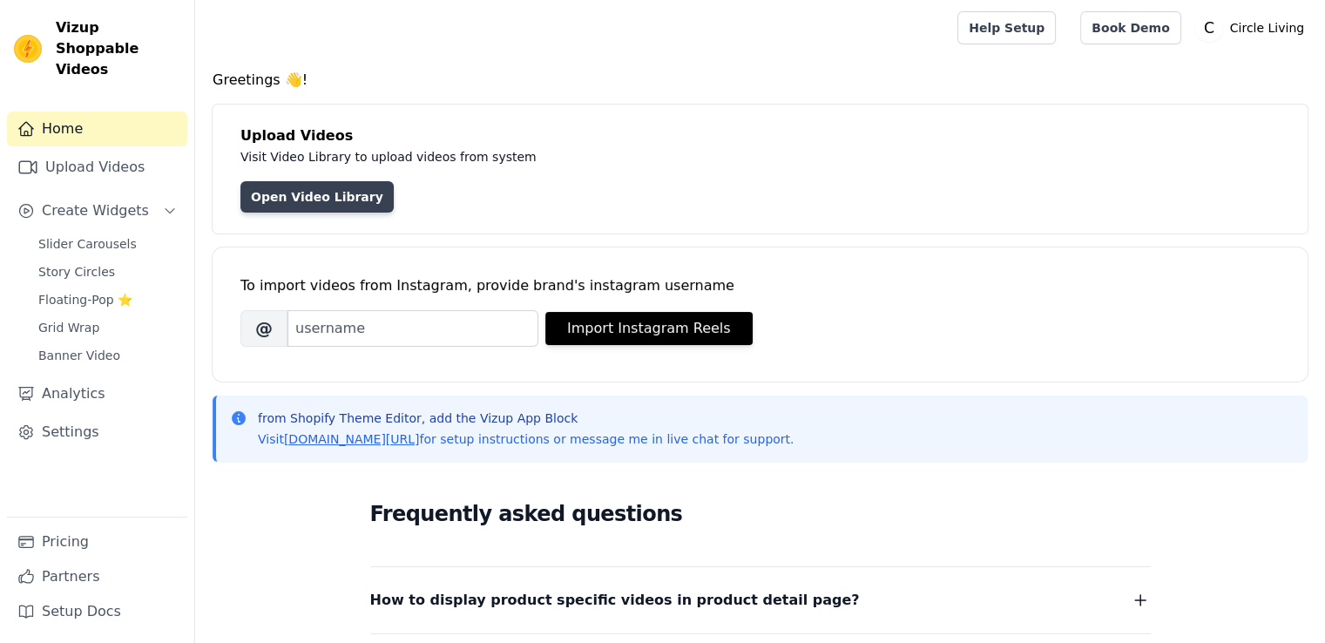
click at [286, 208] on link "Open Video Library" at bounding box center [316, 196] width 153 height 31
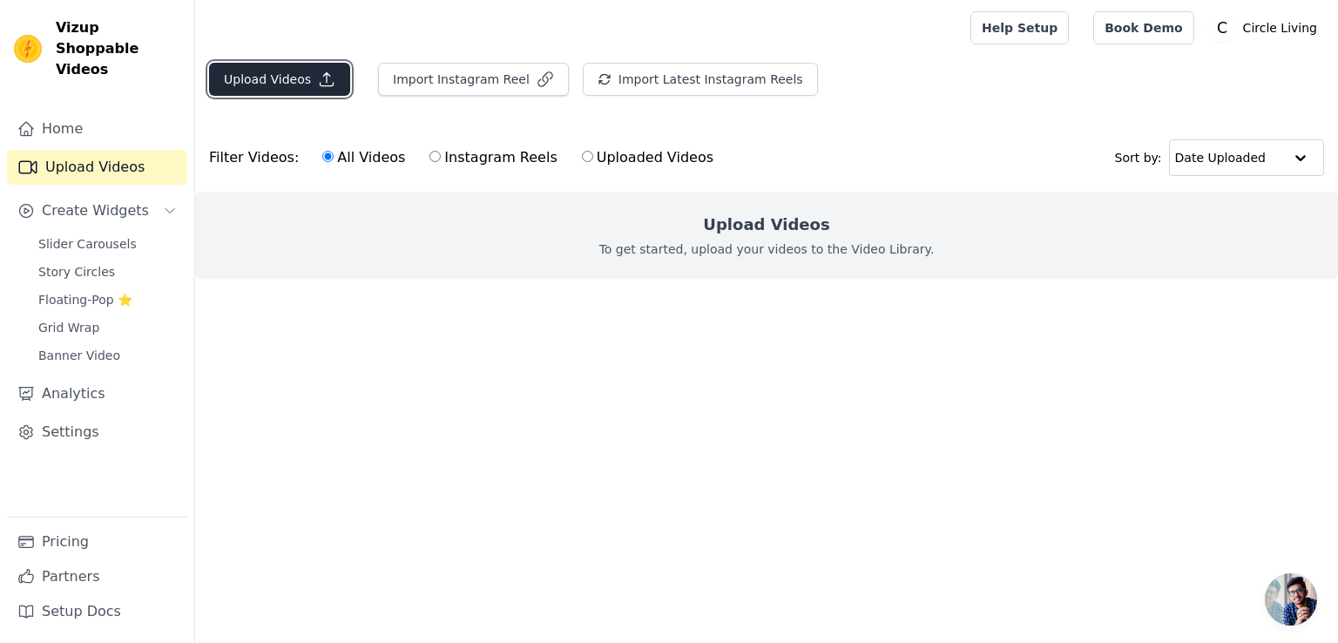
click at [279, 80] on button "Upload Videos" at bounding box center [279, 79] width 141 height 33
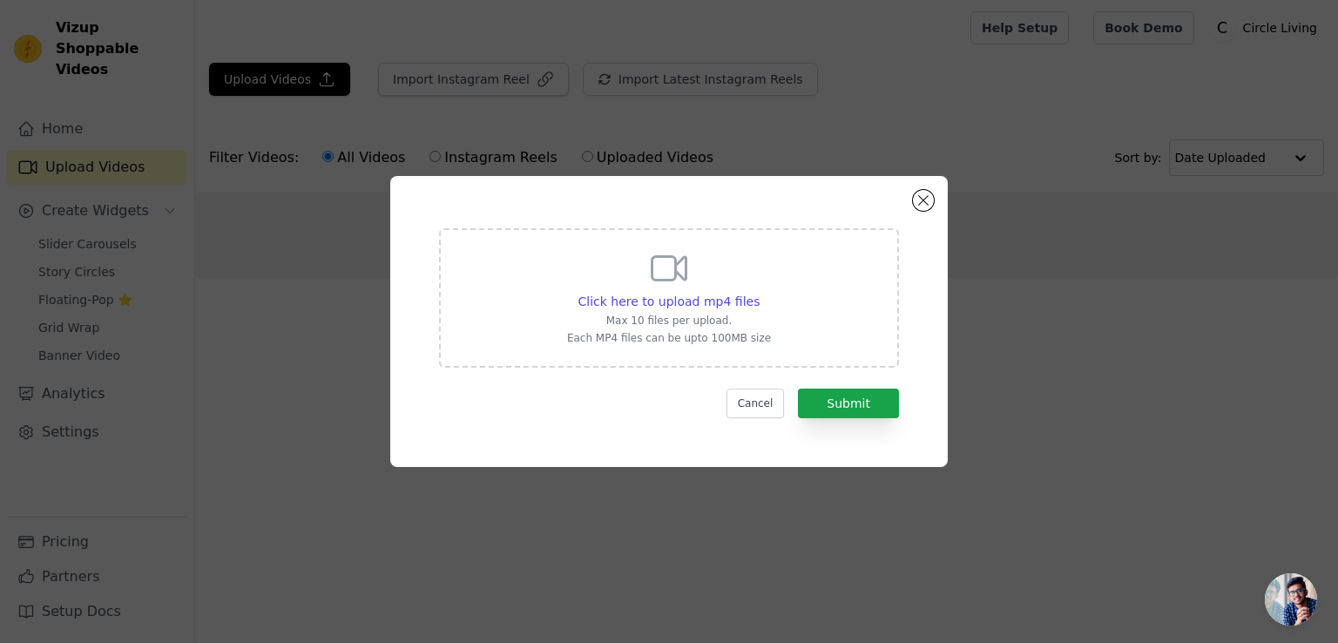
click at [512, 304] on div "Click here to upload mp4 files Max 10 files per upload. Each MP4 files can be u…" at bounding box center [669, 297] width 460 height 139
click at [759, 293] on input "Click here to upload mp4 files Max 10 files per upload. Each MP4 files can be u…" at bounding box center [759, 292] width 1 height 1
type input "C:\fakepath\Bedding Product 022.mp4"
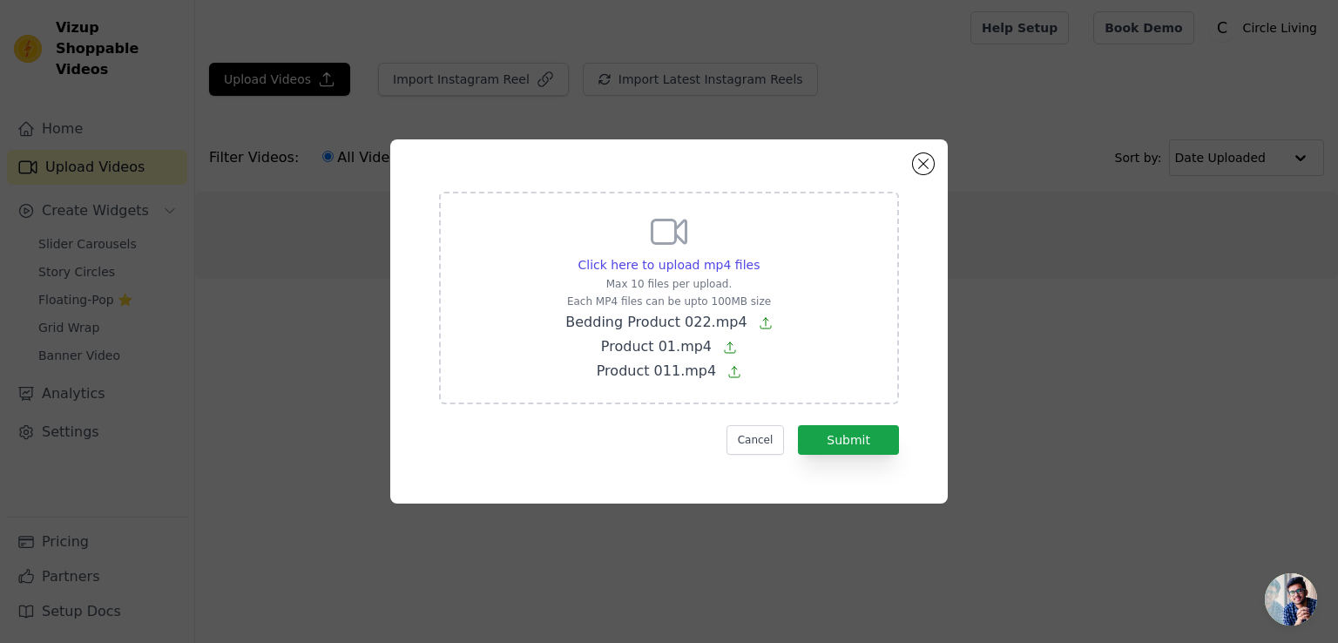
click at [623, 442] on div "Cancel Submit" at bounding box center [669, 440] width 460 height 30
click at [832, 438] on button "Submit" at bounding box center [848, 440] width 101 height 30
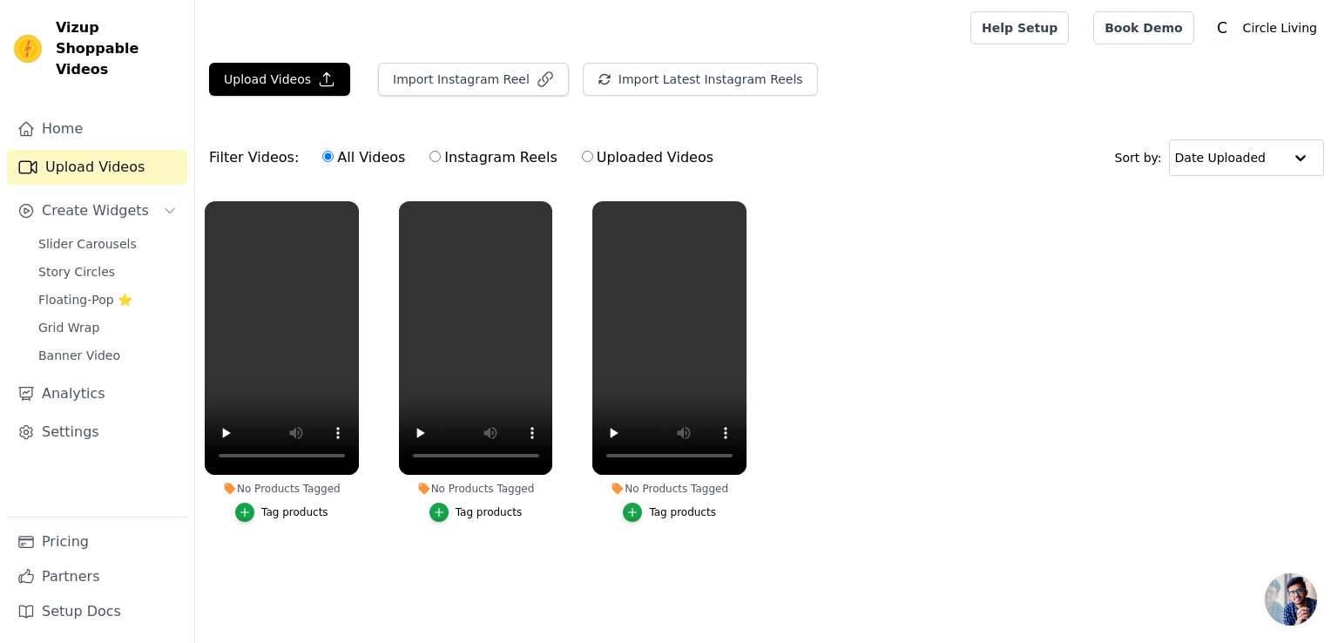
click at [648, 153] on label "Uploaded Videos" at bounding box center [647, 157] width 133 height 23
click at [593, 153] on input "Uploaded Videos" at bounding box center [587, 156] width 11 height 11
radio input "true"
click at [345, 153] on label "All Videos" at bounding box center [363, 157] width 84 height 23
click at [334, 153] on input "All Videos" at bounding box center [327, 156] width 11 height 11
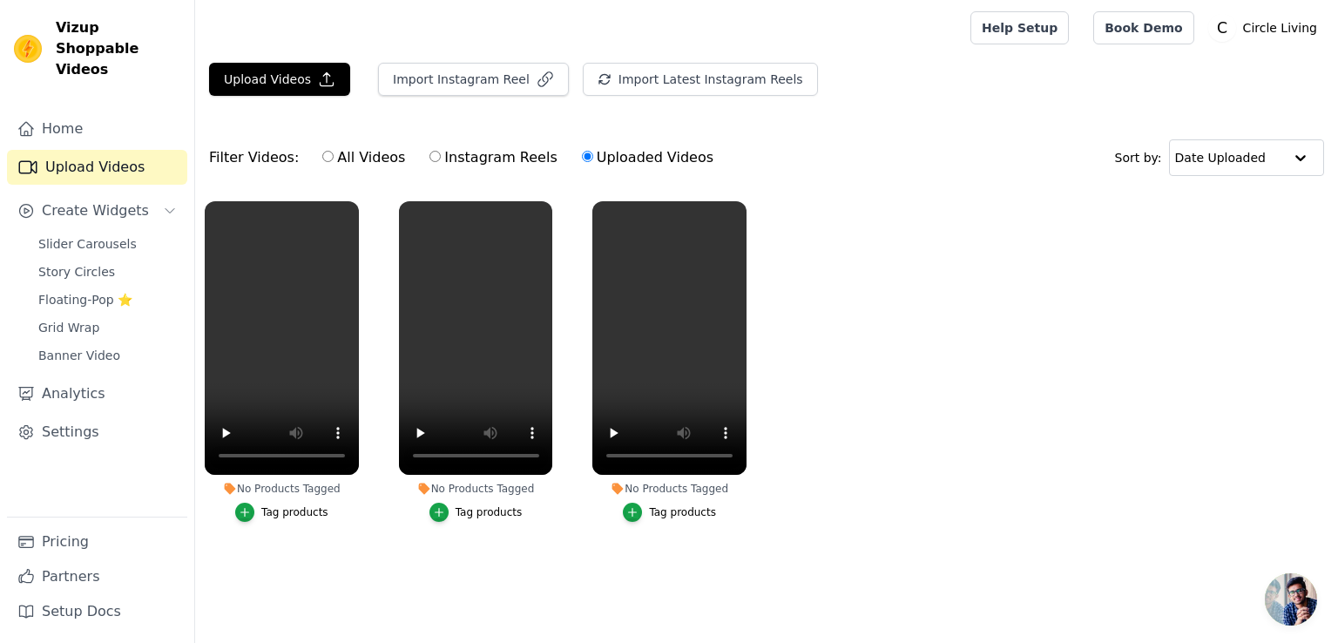
radio input "true"
click at [81, 235] on span "Slider Carousels" at bounding box center [87, 243] width 98 height 17
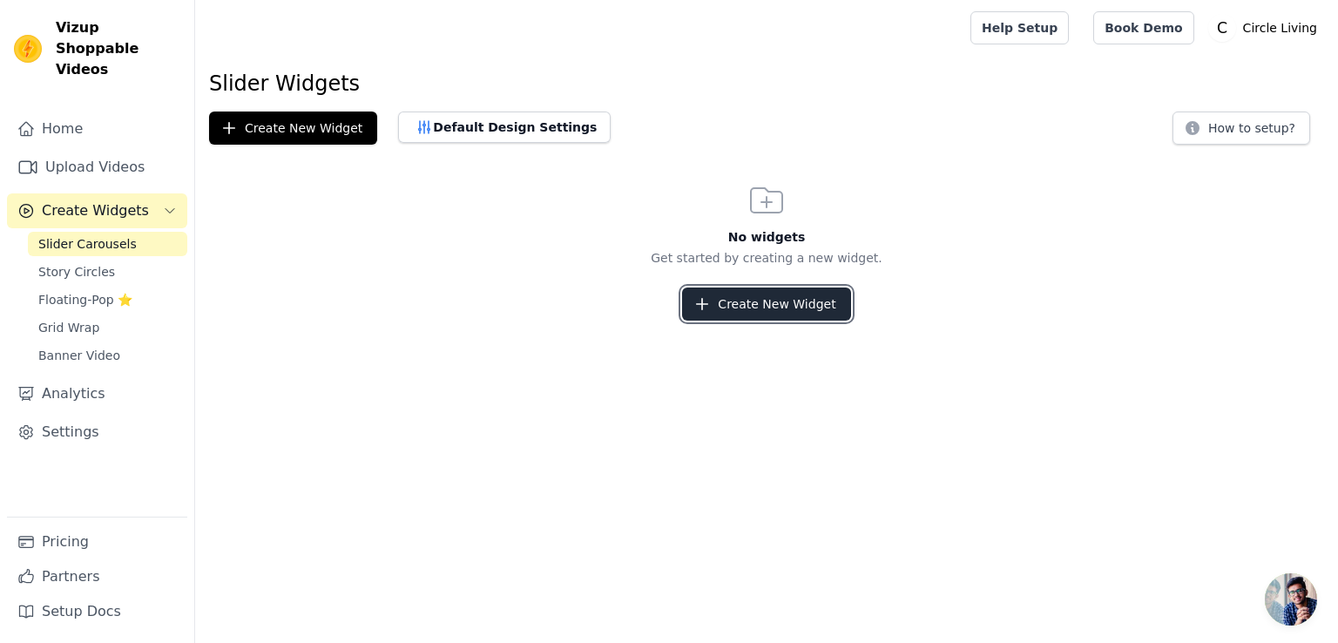
click at [739, 305] on button "Create New Widget" at bounding box center [766, 303] width 168 height 33
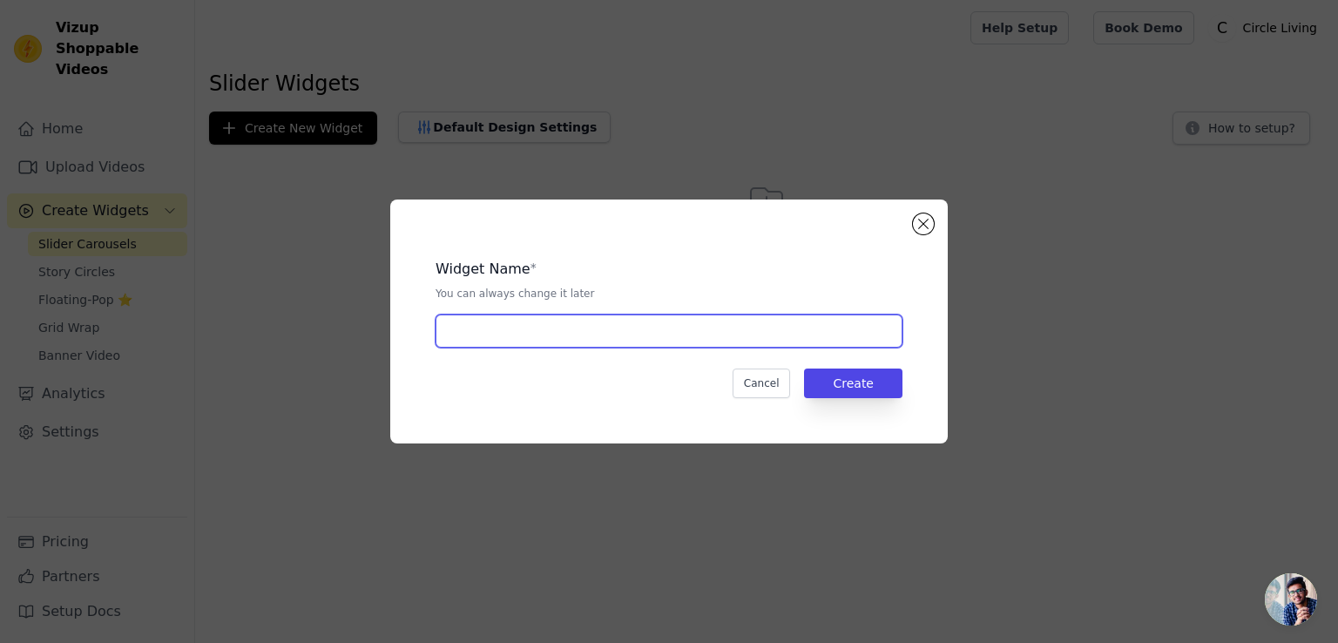
click at [586, 344] on input "text" at bounding box center [668, 330] width 467 height 33
type input "Home Slider"
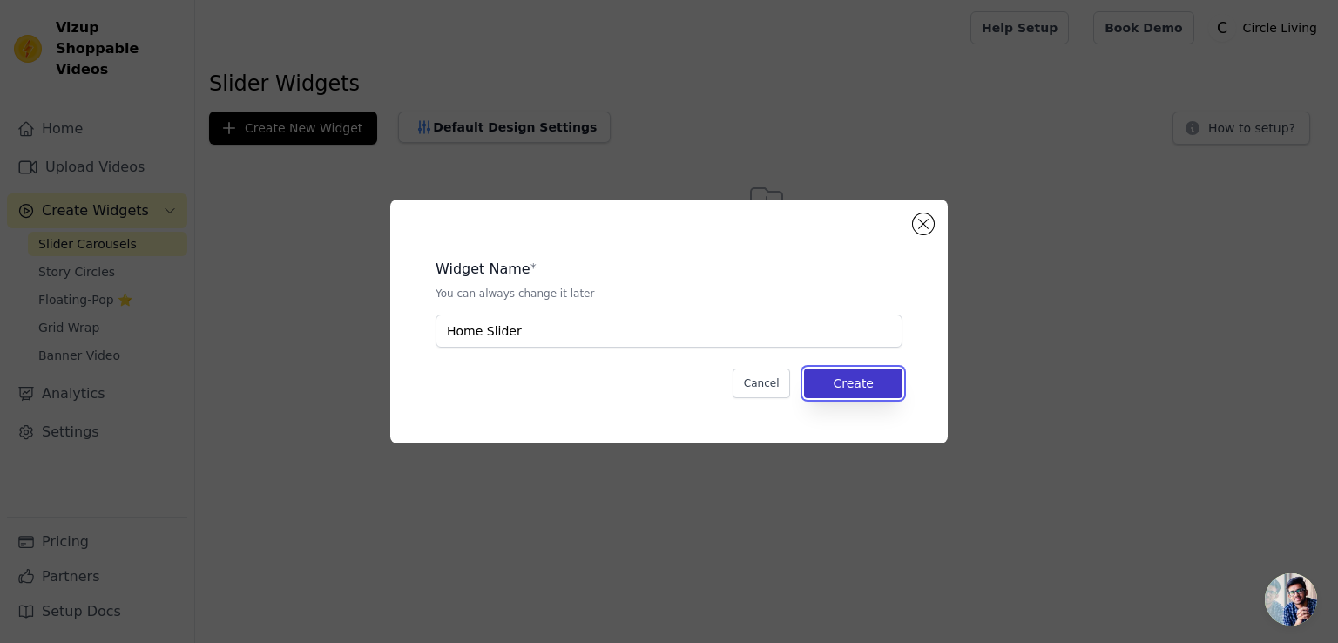
click at [847, 390] on button "Create" at bounding box center [853, 383] width 98 height 30
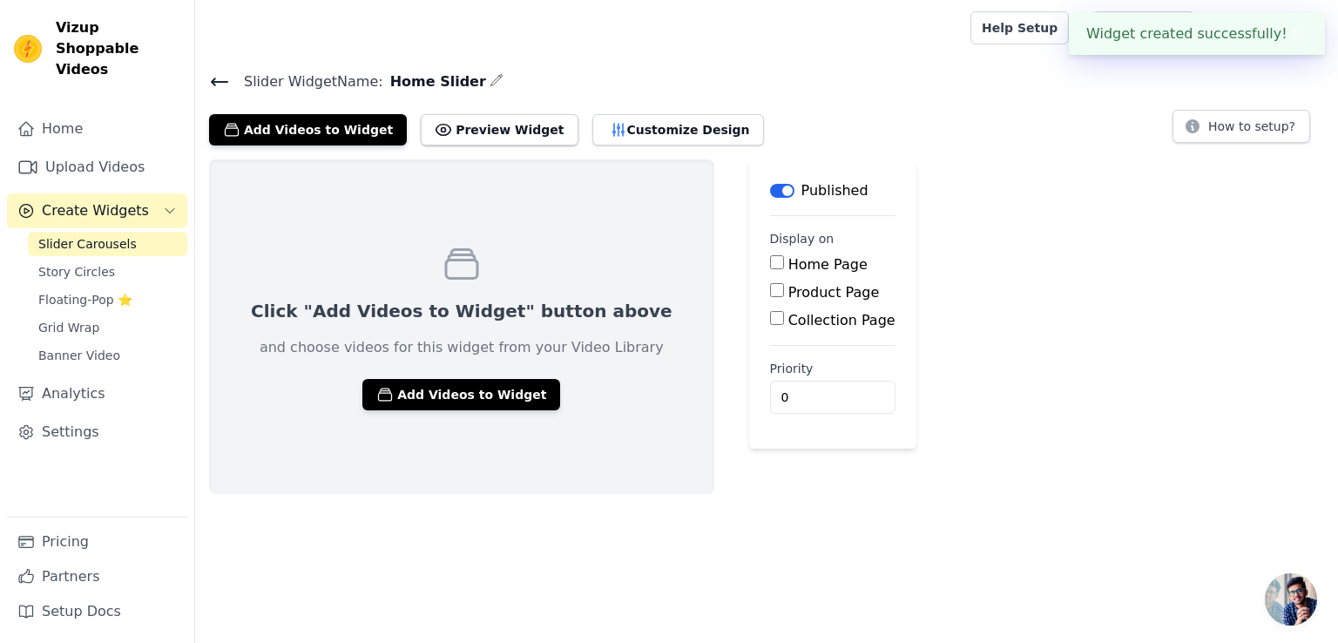
click at [788, 256] on label "Home Page" at bounding box center [827, 264] width 79 height 17
click at [770, 255] on input "Home Page" at bounding box center [777, 262] width 14 height 14
checkbox input "true"
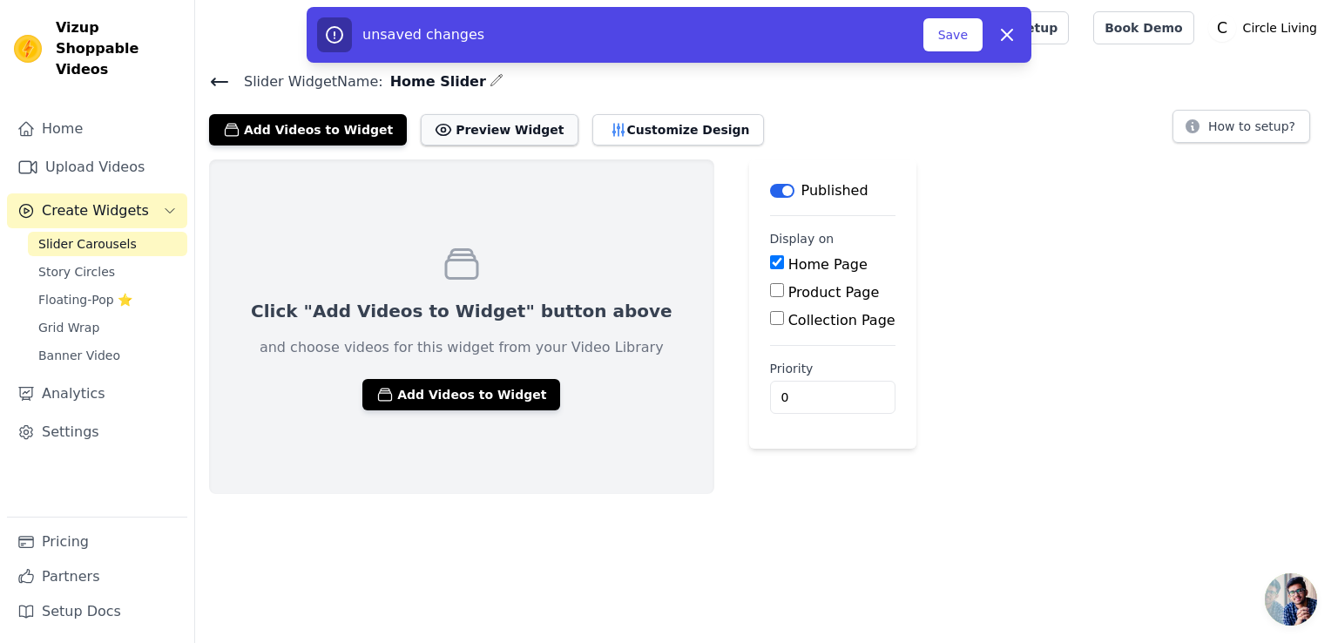
click at [509, 130] on button "Preview Widget" at bounding box center [499, 129] width 157 height 31
click at [381, 379] on button "Add Videos to Widget" at bounding box center [461, 394] width 198 height 31
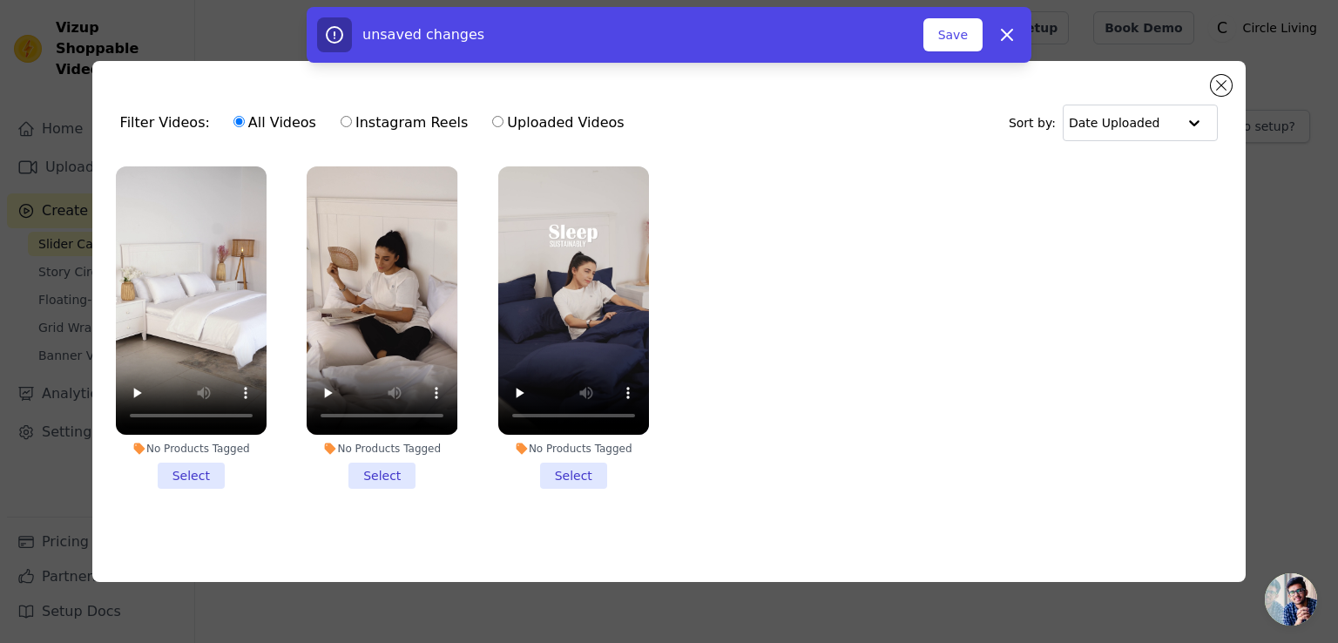
click at [197, 472] on li "No Products Tagged Select" at bounding box center [191, 327] width 151 height 322
click at [0, 0] on input "No Products Tagged Select" at bounding box center [0, 0] width 0 height 0
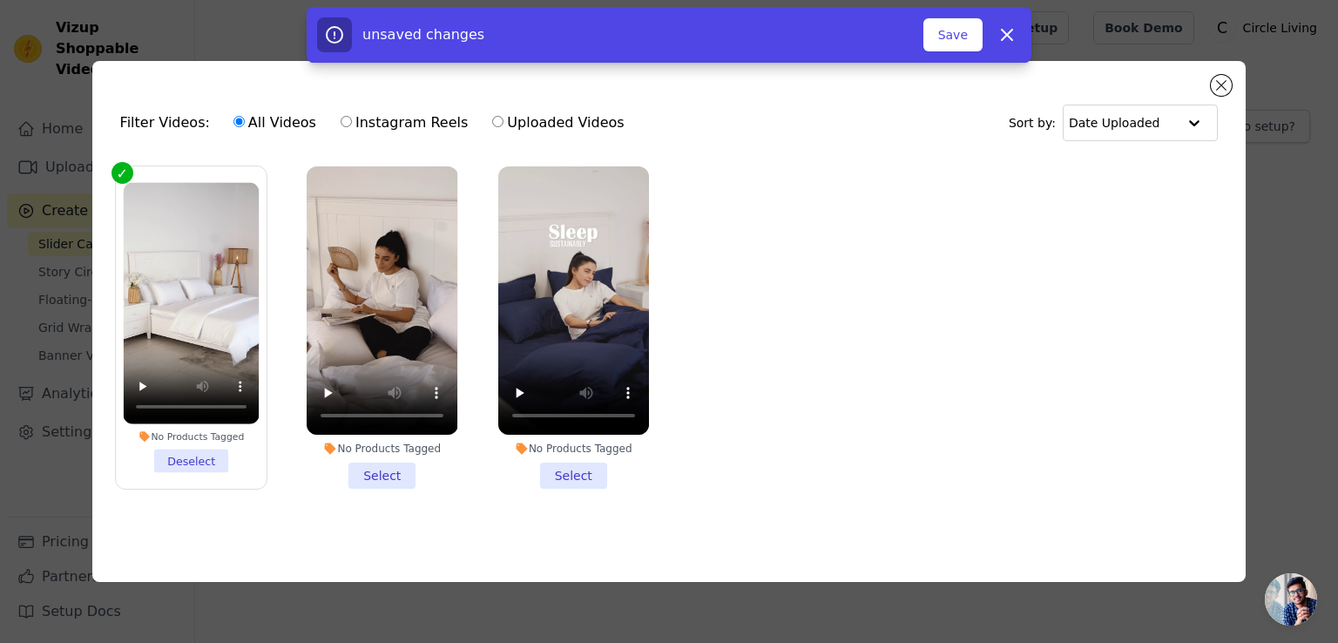
click at [383, 466] on li "No Products Tagged Select" at bounding box center [382, 327] width 151 height 322
click at [0, 0] on input "No Products Tagged Select" at bounding box center [0, 0] width 0 height 0
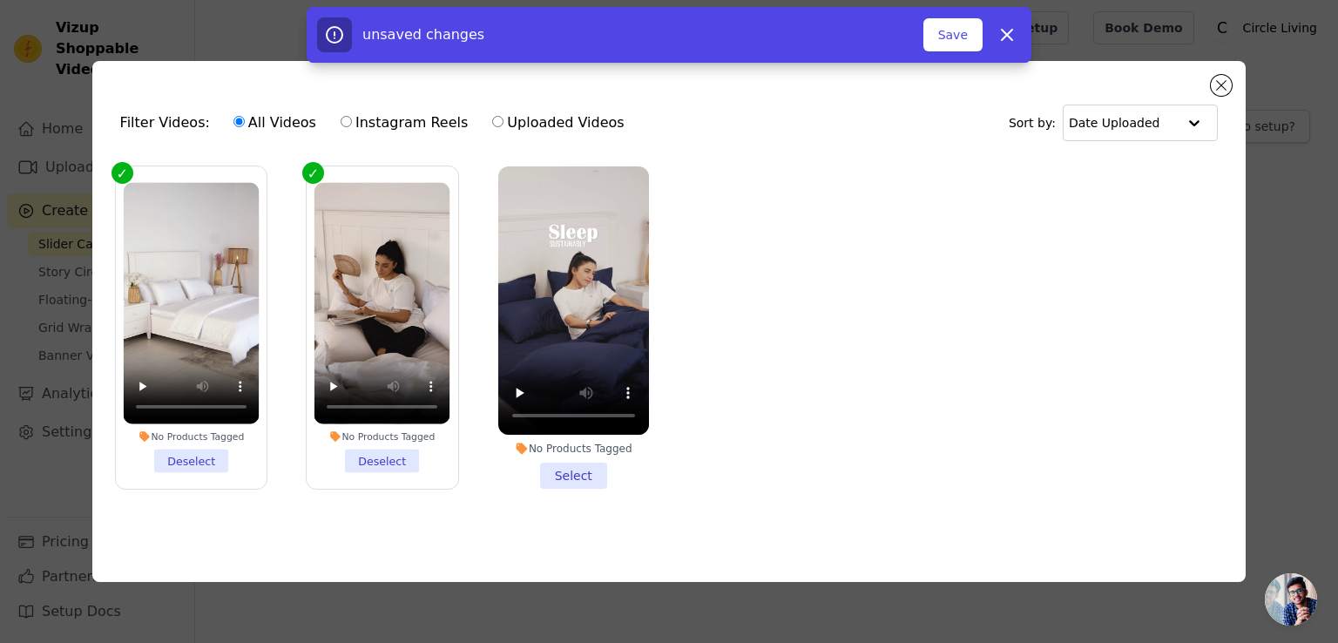
click at [584, 474] on li "No Products Tagged Select" at bounding box center [573, 327] width 151 height 322
click at [0, 0] on input "No Products Tagged Select" at bounding box center [0, 0] width 0 height 0
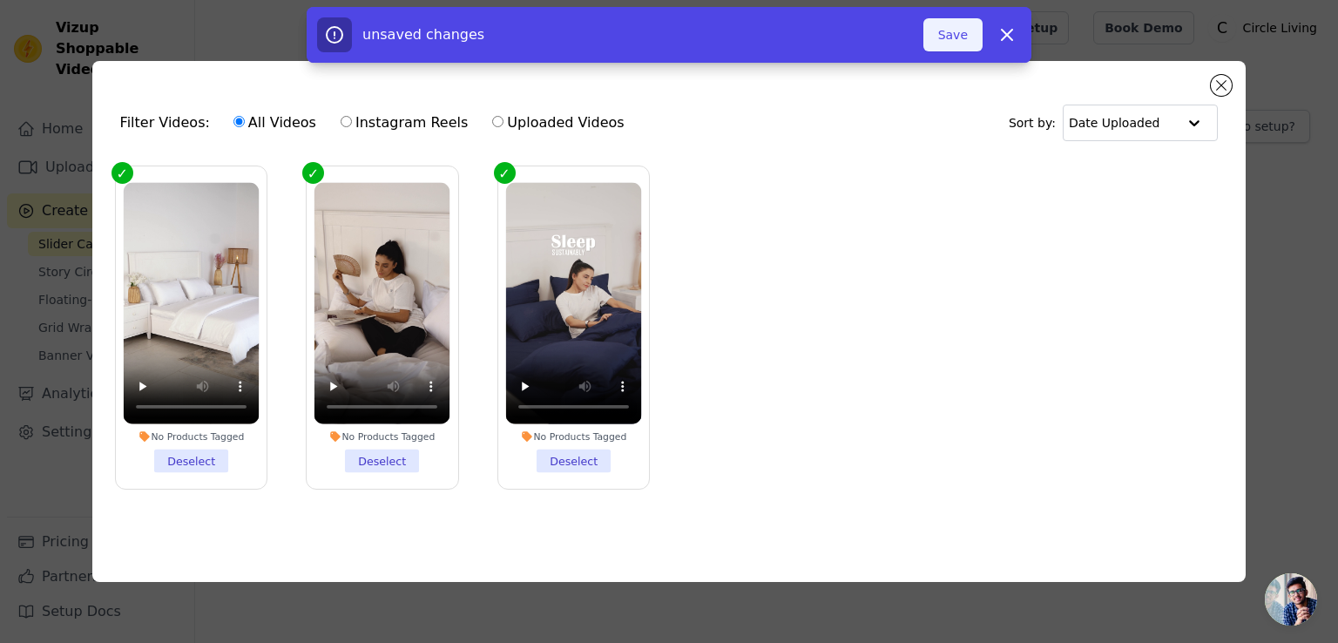
click at [941, 34] on button "Save" at bounding box center [952, 34] width 59 height 33
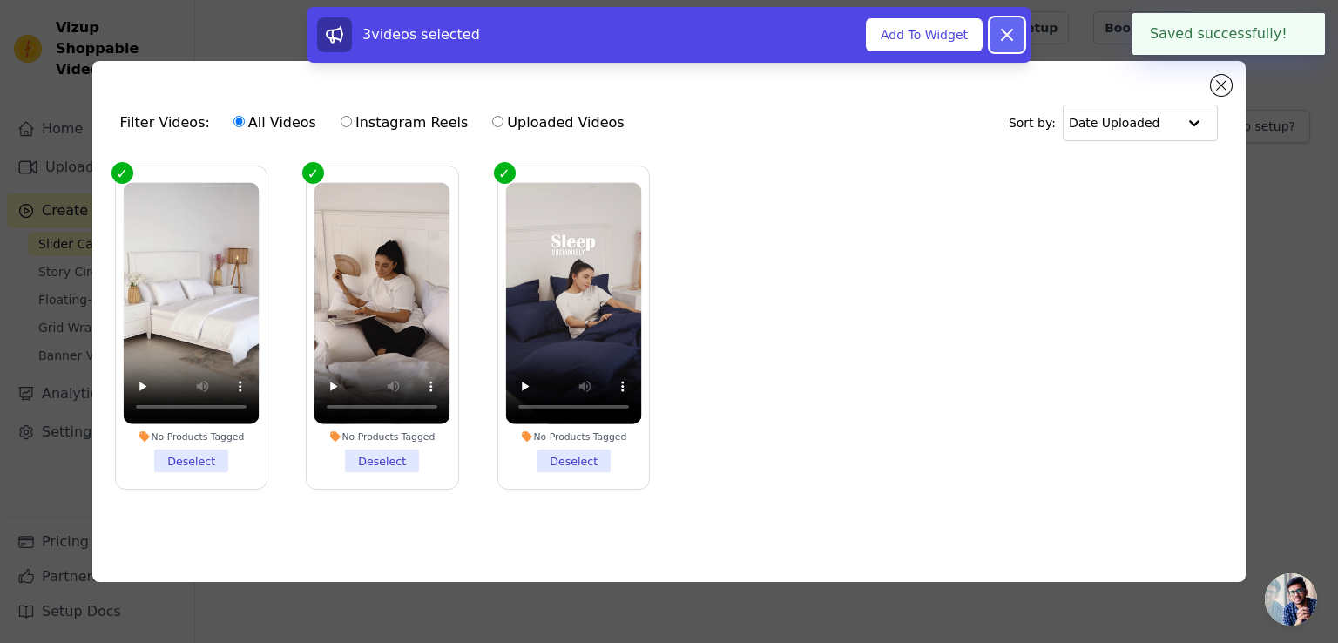
click at [1008, 23] on button "Dismiss" at bounding box center [1006, 34] width 35 height 35
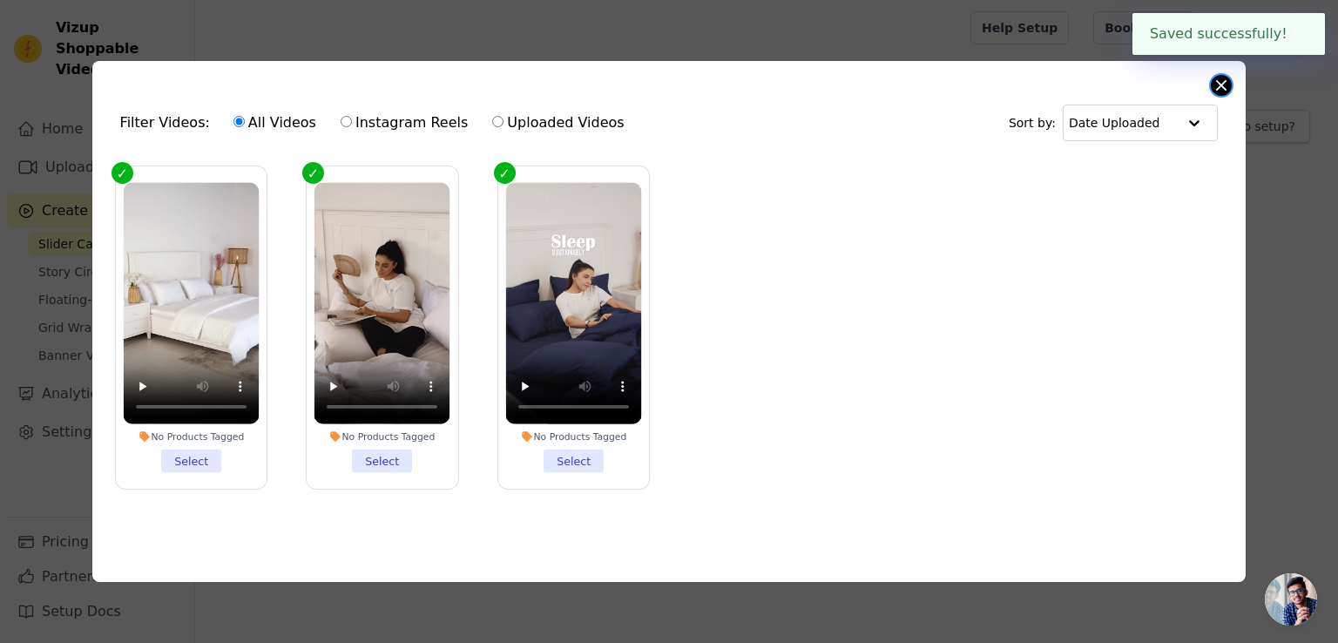
click at [1215, 81] on button "Close modal" at bounding box center [1221, 85] width 21 height 21
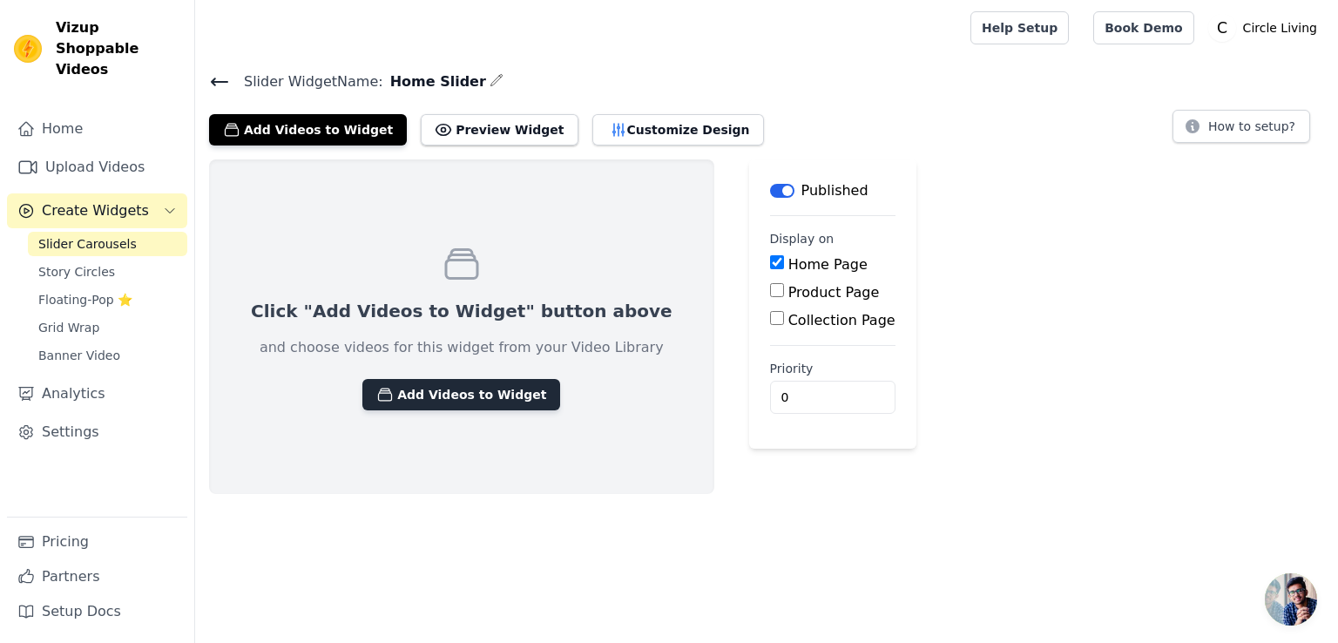
click at [477, 397] on button "Add Videos to Widget" at bounding box center [461, 394] width 198 height 31
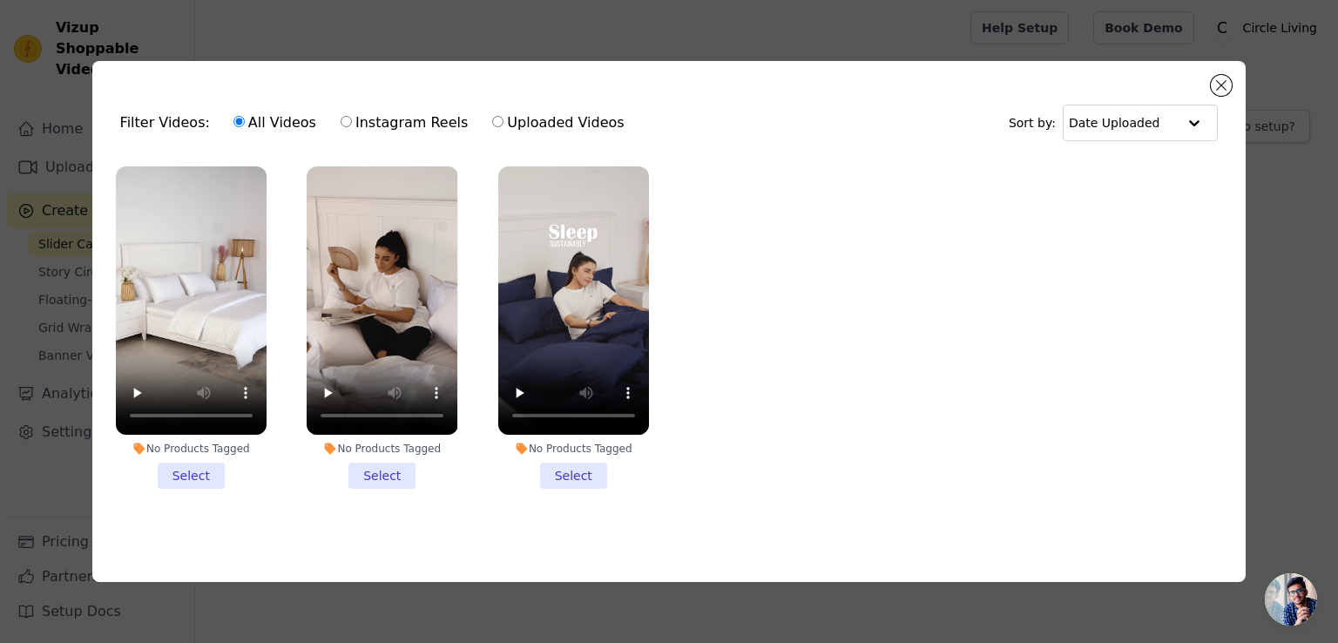
click at [221, 476] on li "No Products Tagged Select" at bounding box center [191, 327] width 151 height 322
click at [0, 0] on input "No Products Tagged Select" at bounding box center [0, 0] width 0 height 0
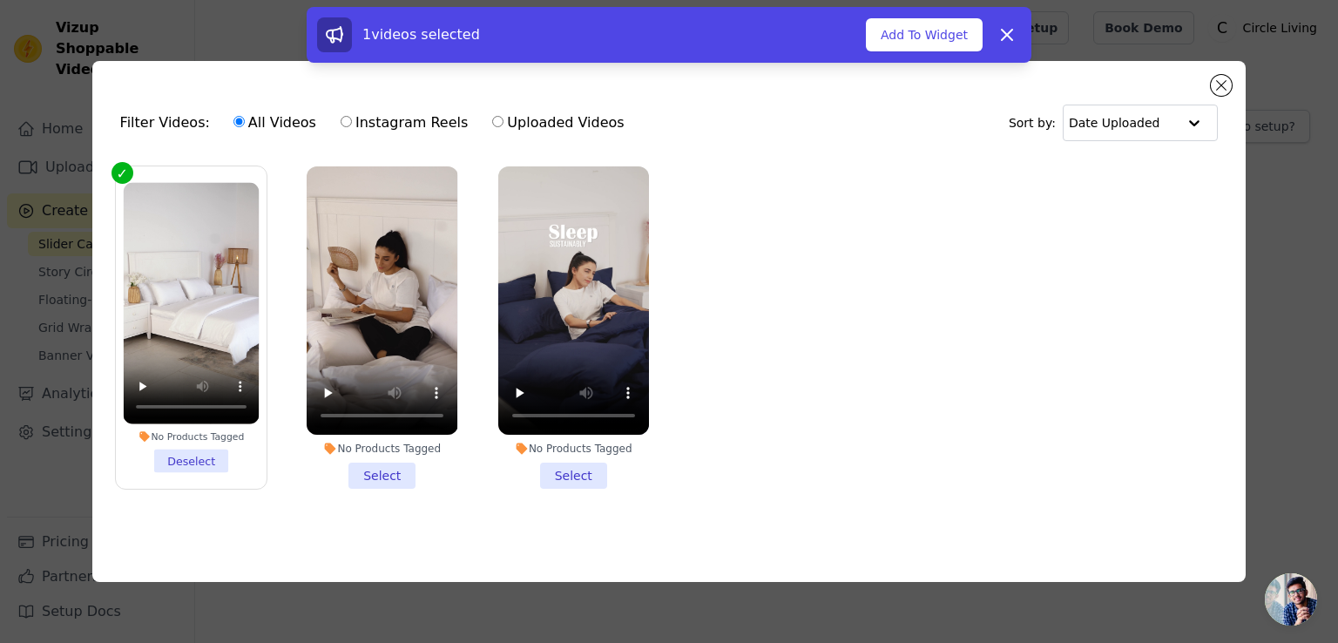
click at [369, 471] on li "No Products Tagged Select" at bounding box center [382, 327] width 151 height 322
click at [0, 0] on input "No Products Tagged Select" at bounding box center [0, 0] width 0 height 0
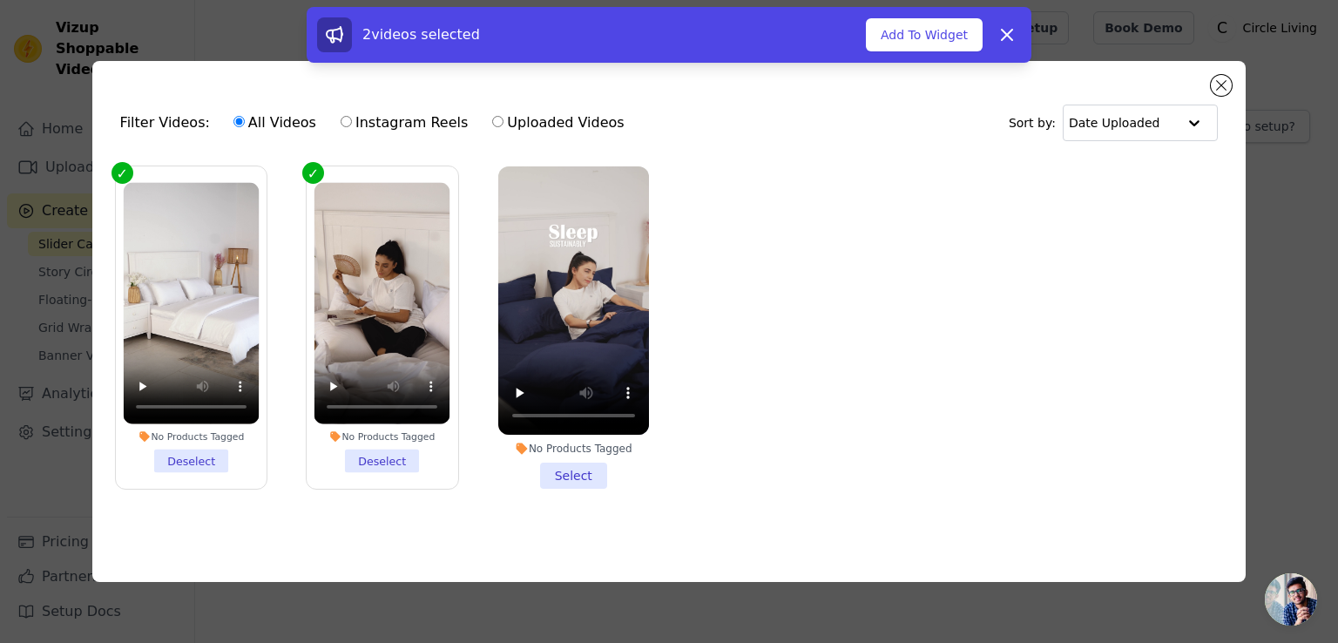
click at [562, 476] on li "No Products Tagged Select" at bounding box center [573, 327] width 151 height 322
click at [0, 0] on input "No Products Tagged Select" at bounding box center [0, 0] width 0 height 0
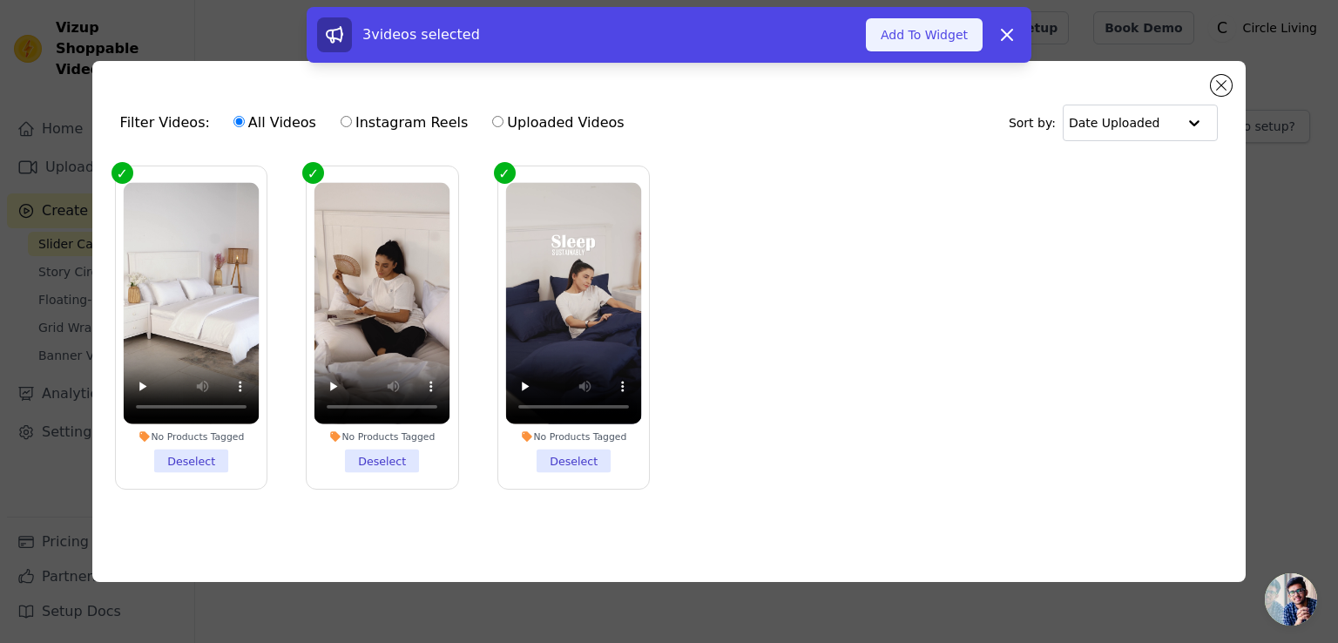
click at [906, 30] on button "Add To Widget" at bounding box center [924, 34] width 117 height 33
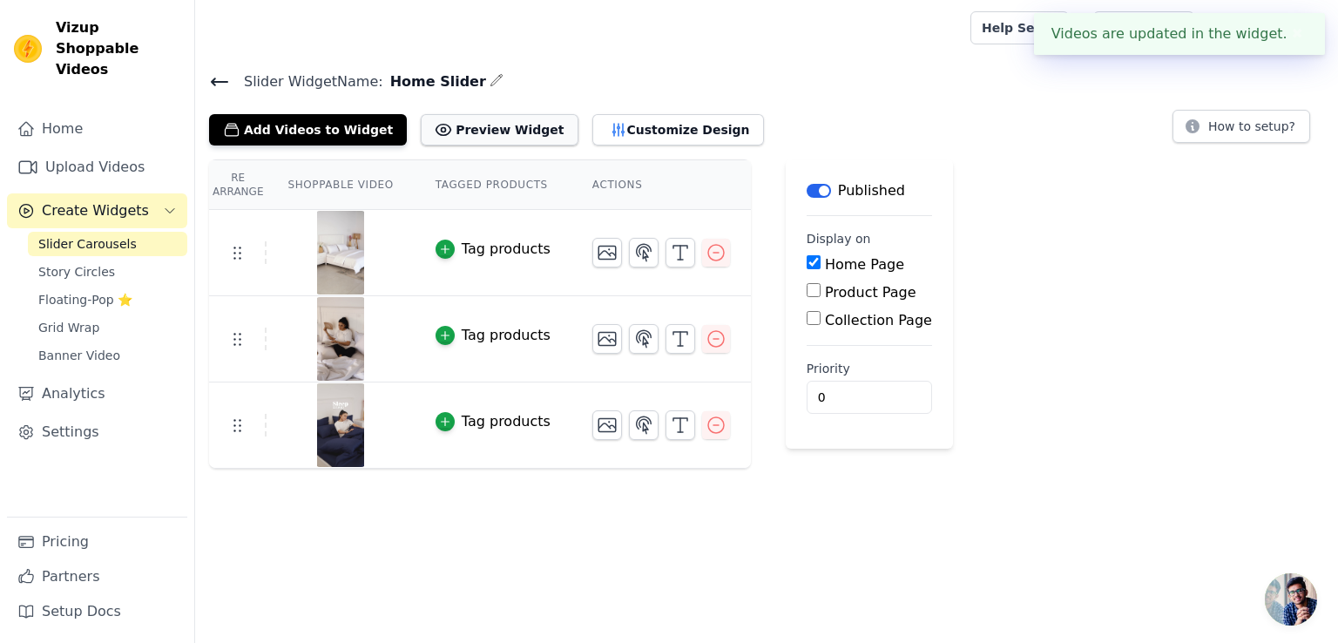
click at [456, 129] on button "Preview Widget" at bounding box center [499, 129] width 157 height 31
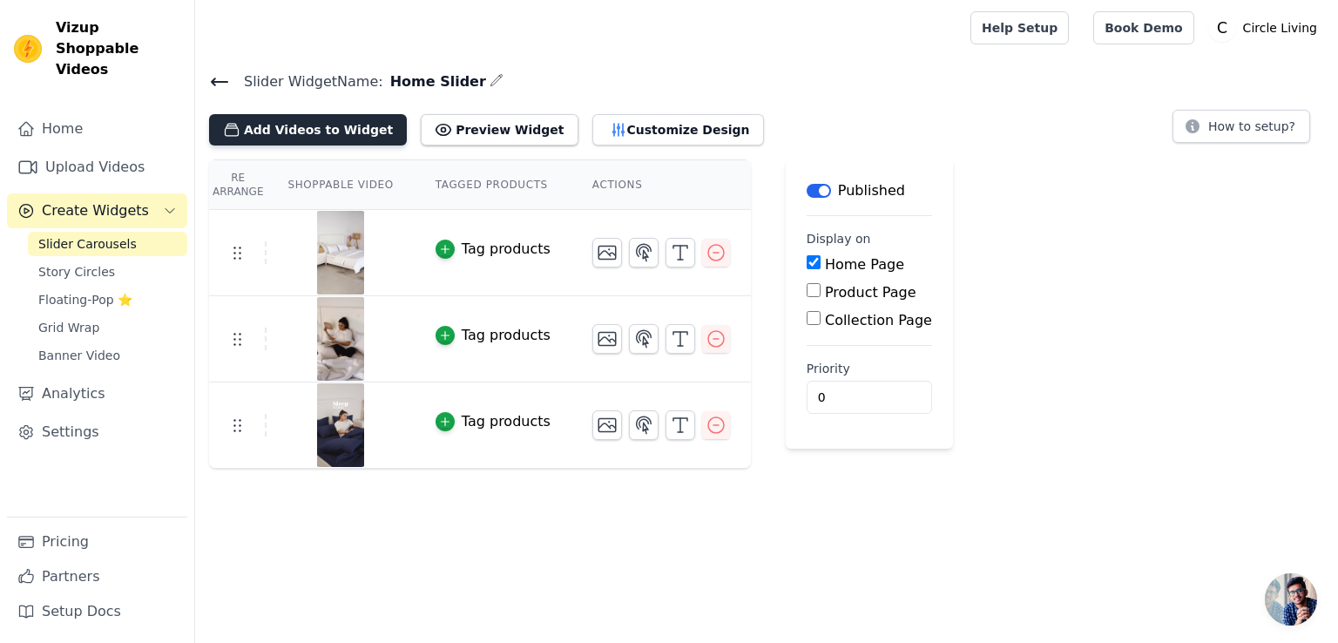
click at [324, 132] on button "Add Videos to Widget" at bounding box center [308, 129] width 198 height 31
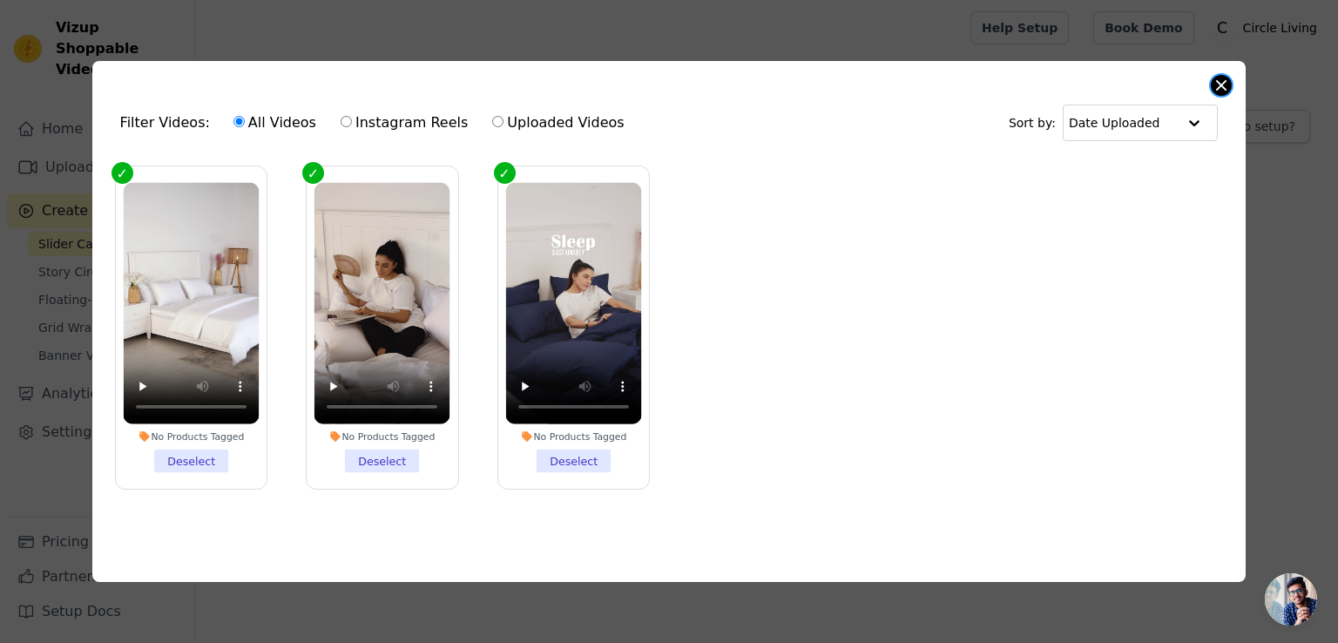
click at [1225, 81] on button "Close modal" at bounding box center [1221, 85] width 21 height 21
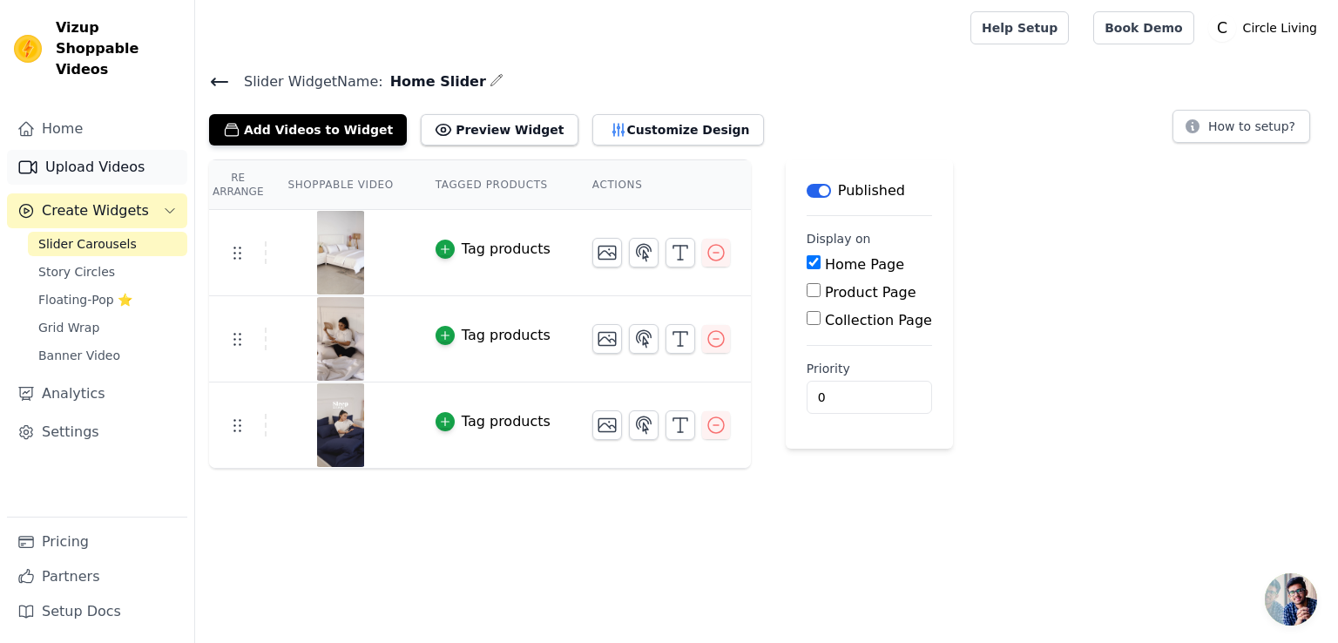
click at [111, 150] on link "Upload Videos" at bounding box center [97, 167] width 180 height 35
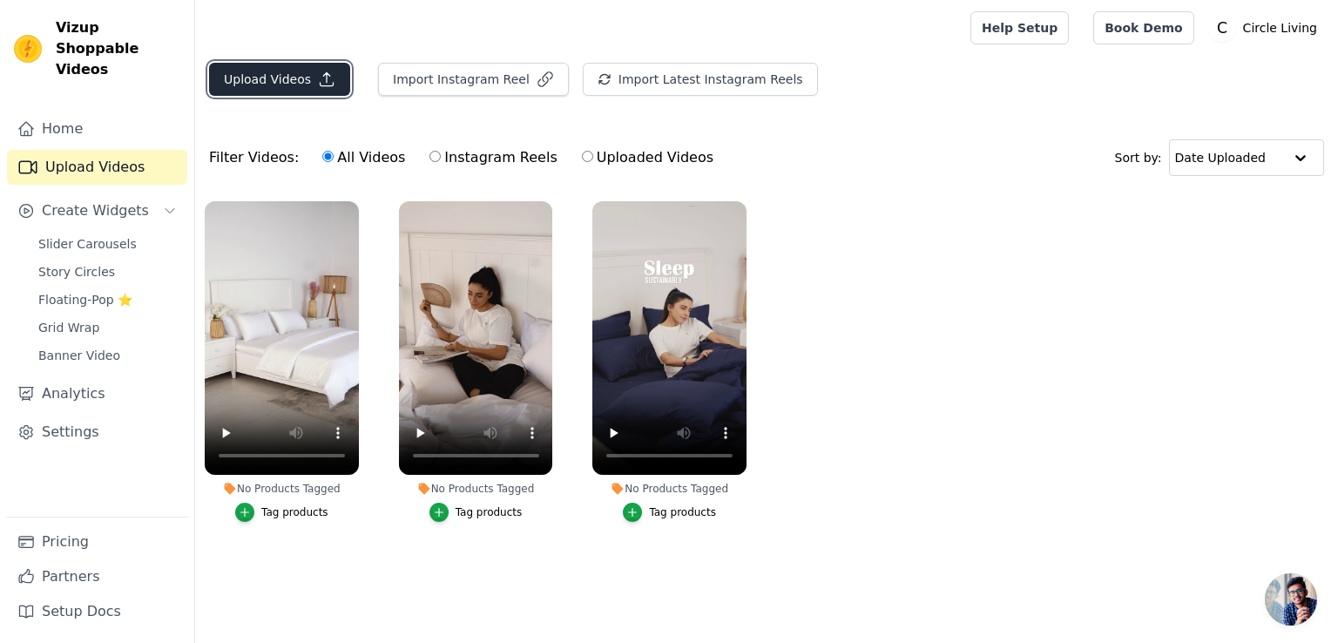
click at [286, 89] on button "Upload Videos" at bounding box center [279, 79] width 141 height 33
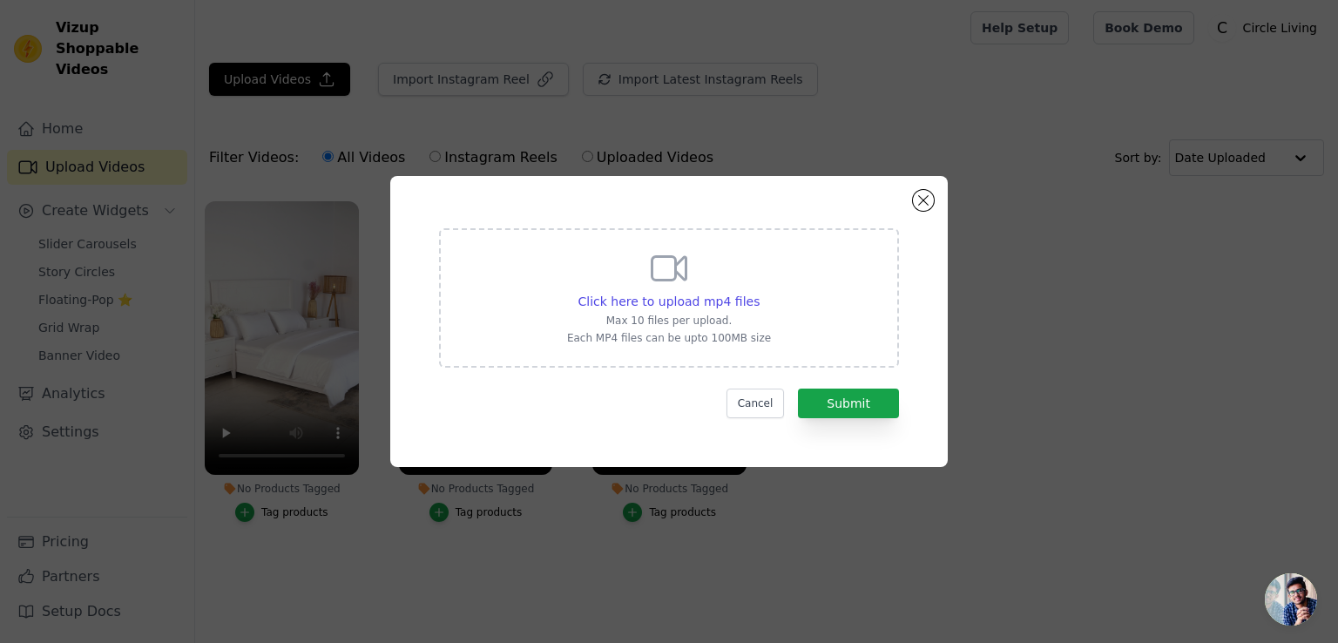
click at [503, 246] on div "Click here to upload mp4 files Max 10 files per upload. Each MP4 files can be u…" at bounding box center [669, 297] width 460 height 139
click at [759, 292] on input "Click here to upload mp4 files Max 10 files per upload. Each MP4 files can be u…" at bounding box center [759, 292] width 1 height 1
click at [457, 398] on div "Cancel Submit" at bounding box center [669, 403] width 460 height 30
click at [496, 279] on div "Click here to upload mp4 files Max 10 files per upload. Each MP4 files can be u…" at bounding box center [669, 297] width 460 height 139
click at [759, 292] on input "Click here to upload mp4 files Max 10 files per upload. Each MP4 files can be u…" at bounding box center [759, 292] width 1 height 1
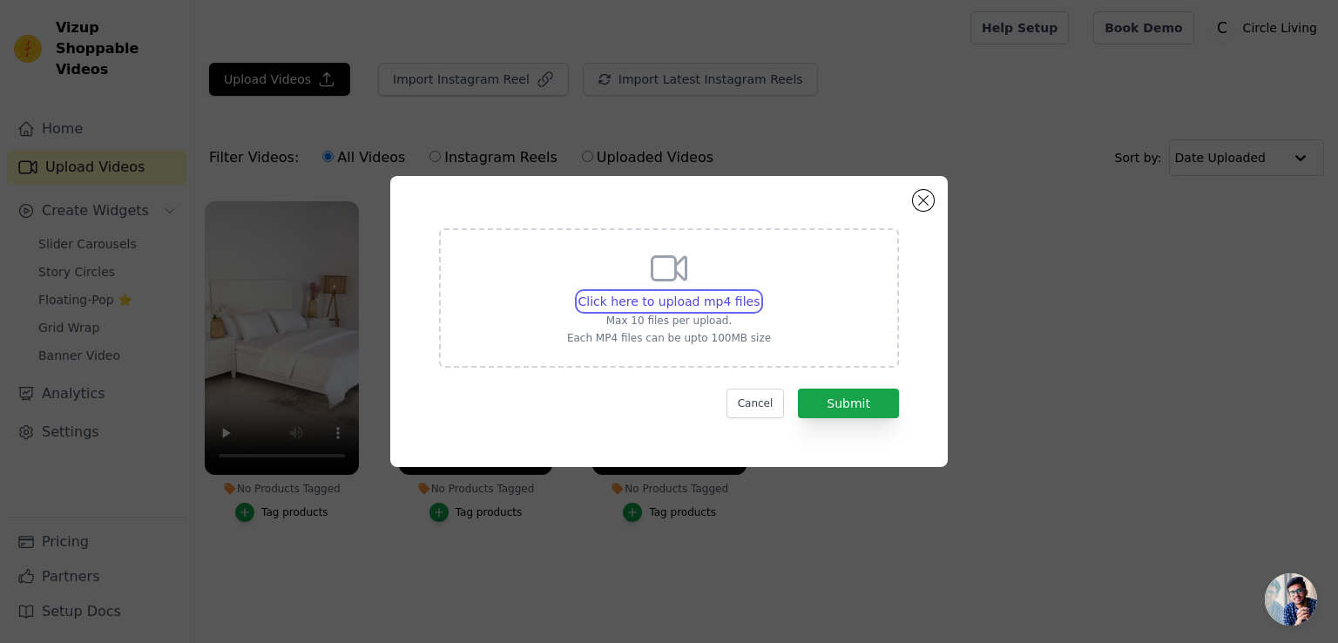
type input "C:\fakepath\01.mp4"
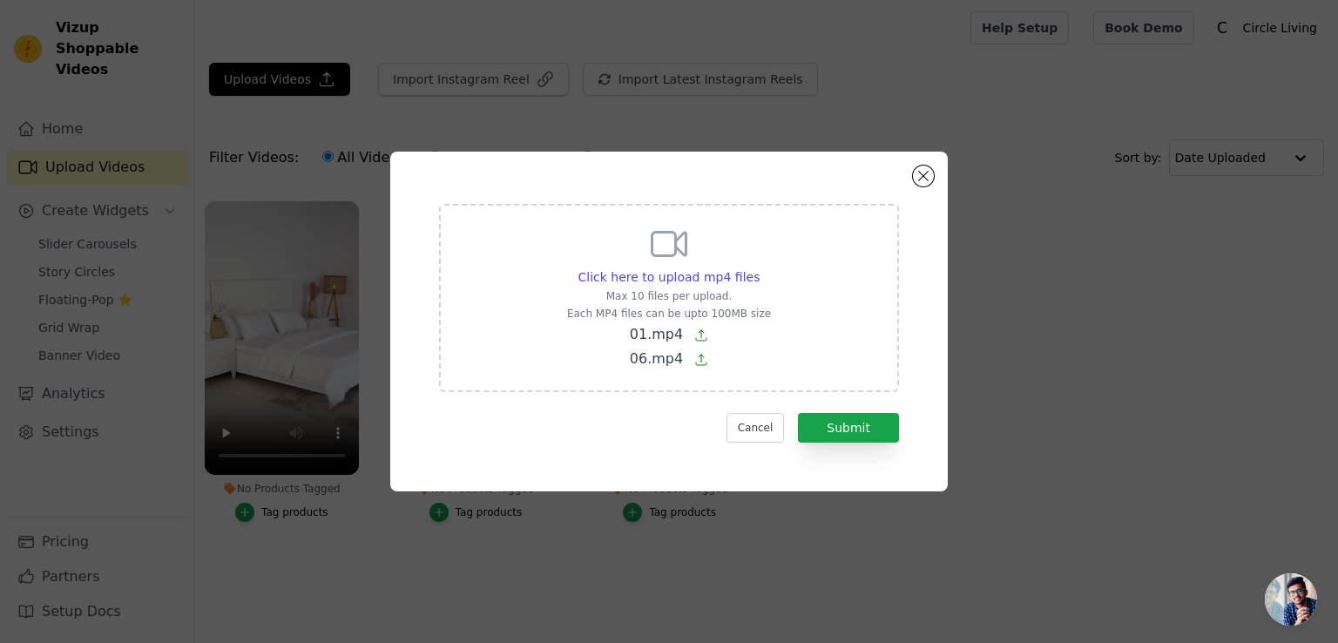
click at [592, 435] on div "Cancel Submit" at bounding box center [669, 428] width 460 height 30
click at [840, 433] on button "Submit" at bounding box center [848, 428] width 101 height 30
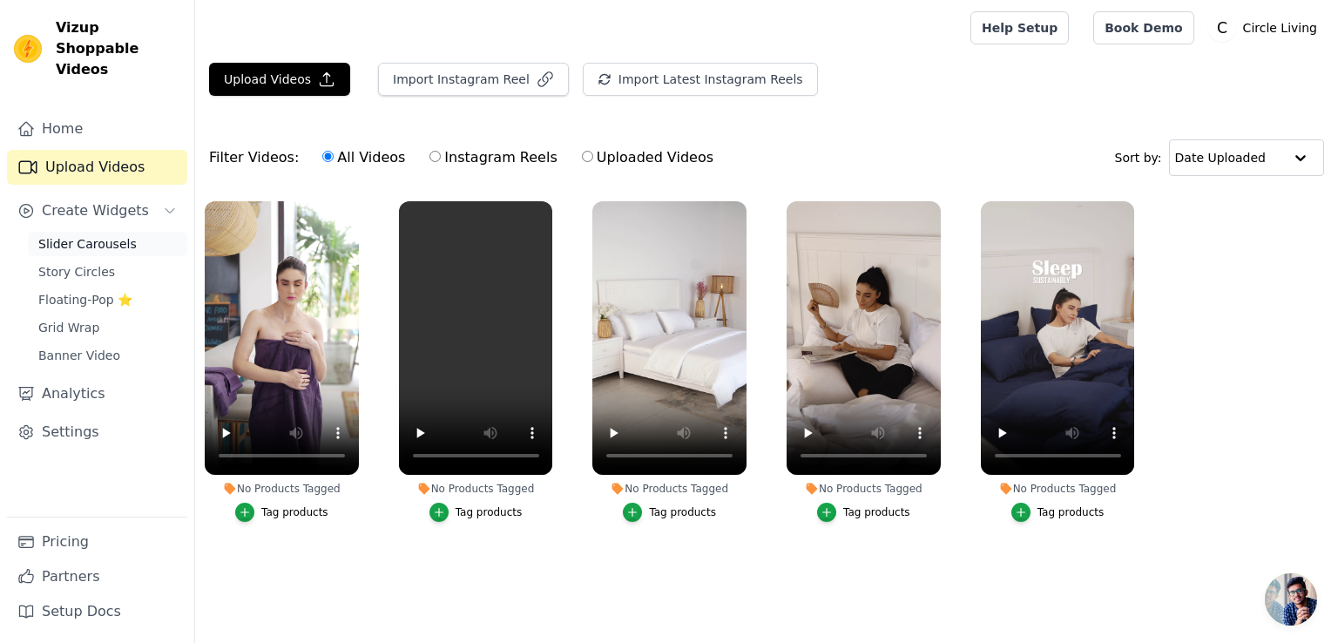
click at [57, 235] on span "Slider Carousels" at bounding box center [87, 243] width 98 height 17
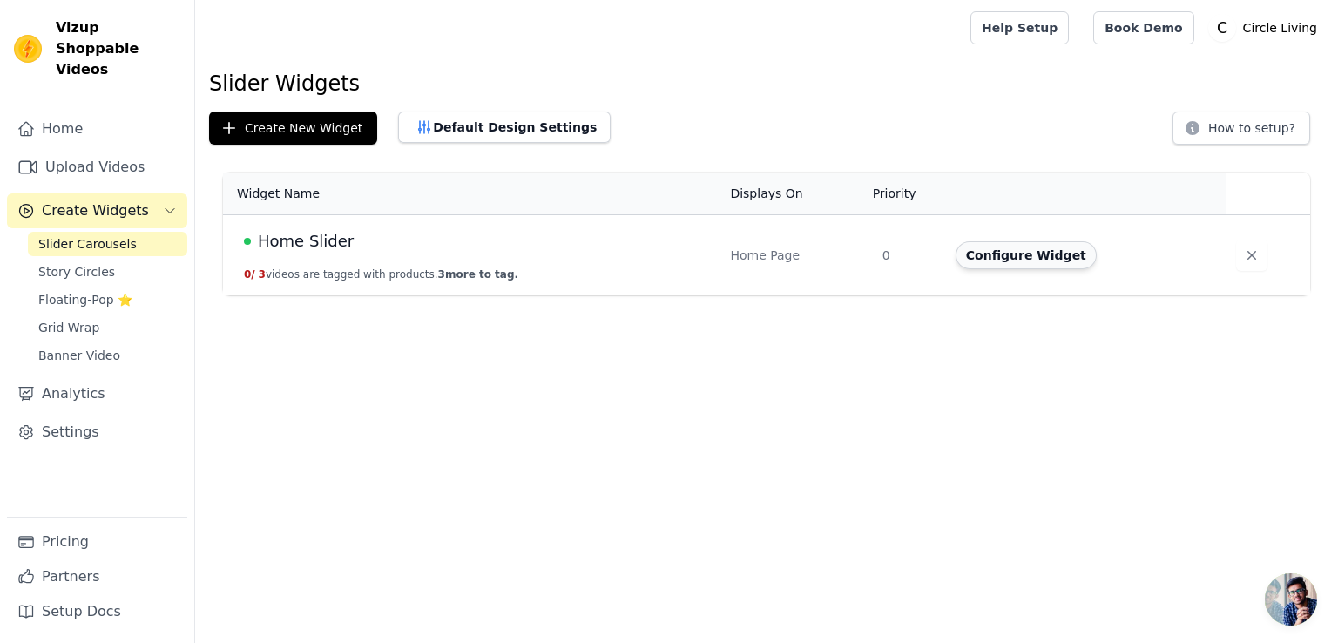
click at [996, 259] on button "Configure Widget" at bounding box center [1025, 255] width 141 height 28
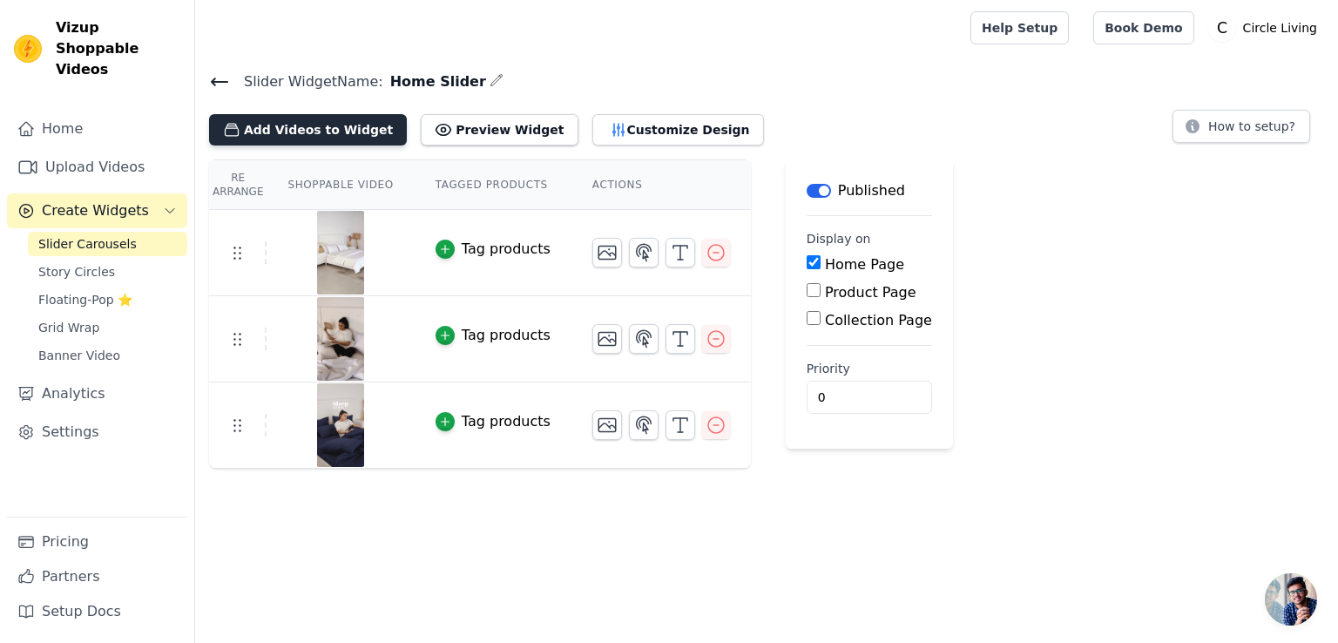
click at [294, 132] on button "Add Videos to Widget" at bounding box center [308, 129] width 198 height 31
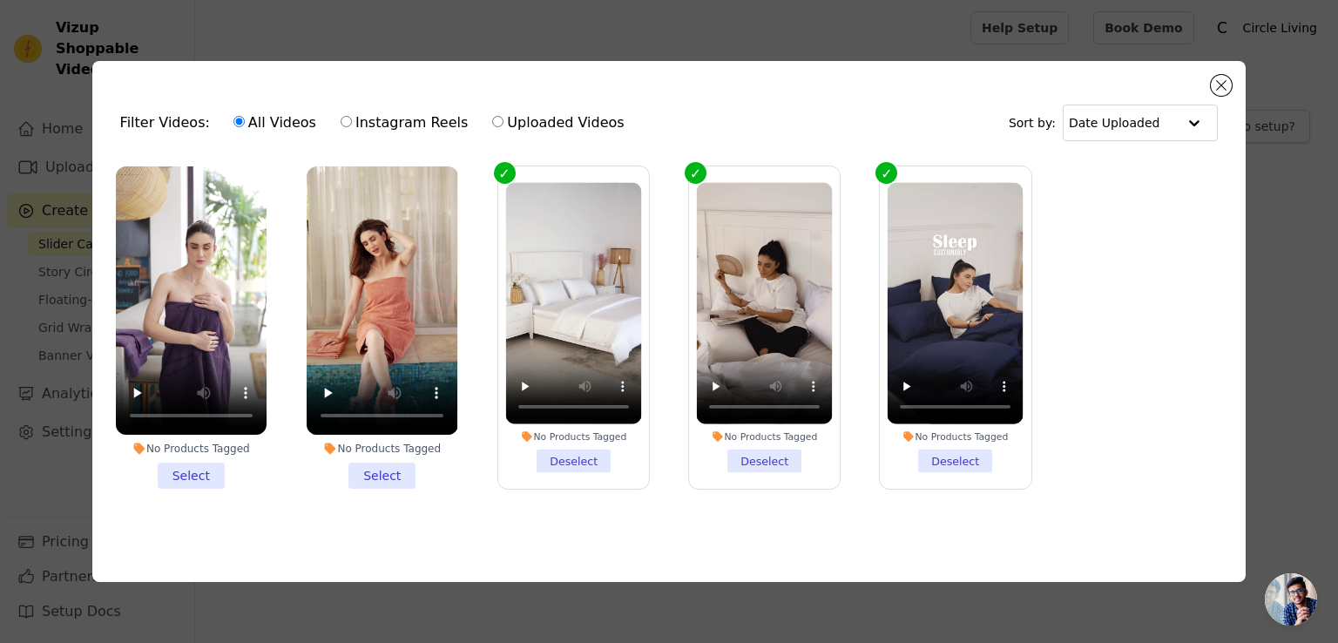
click at [382, 476] on li "No Products Tagged Select" at bounding box center [382, 327] width 151 height 322
click at [0, 0] on input "No Products Tagged Select" at bounding box center [0, 0] width 0 height 0
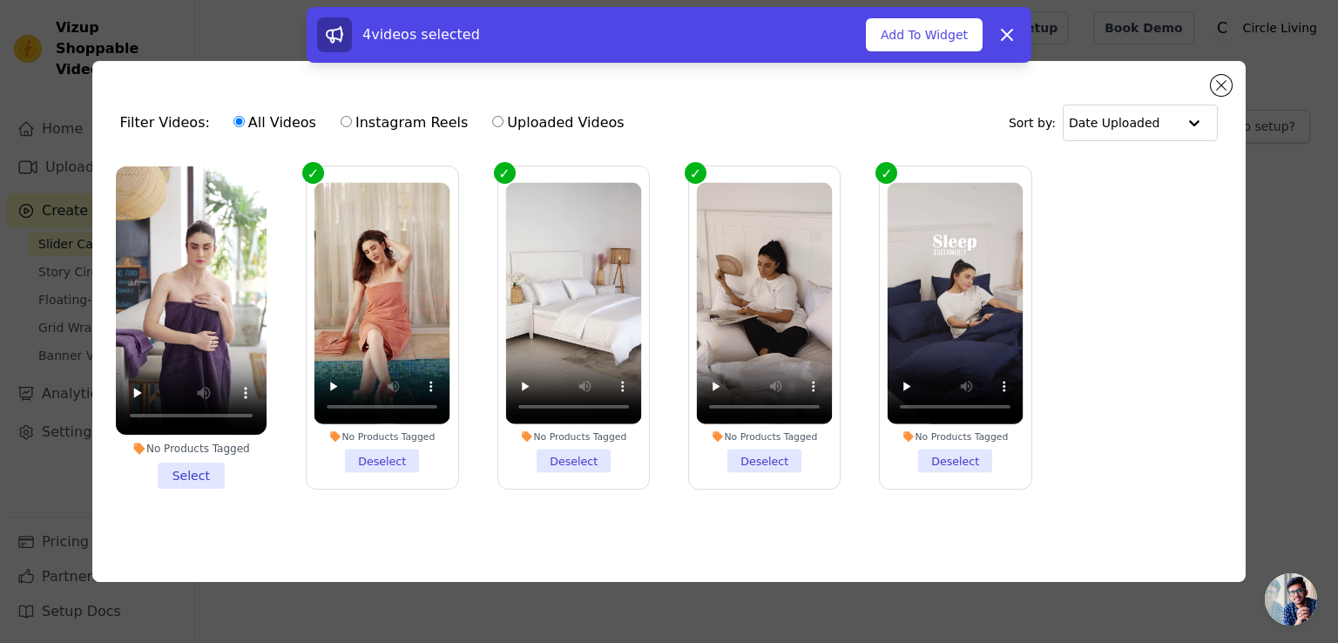
click at [185, 470] on li "No Products Tagged Select" at bounding box center [191, 327] width 151 height 322
click at [0, 0] on input "No Products Tagged Select" at bounding box center [0, 0] width 0 height 0
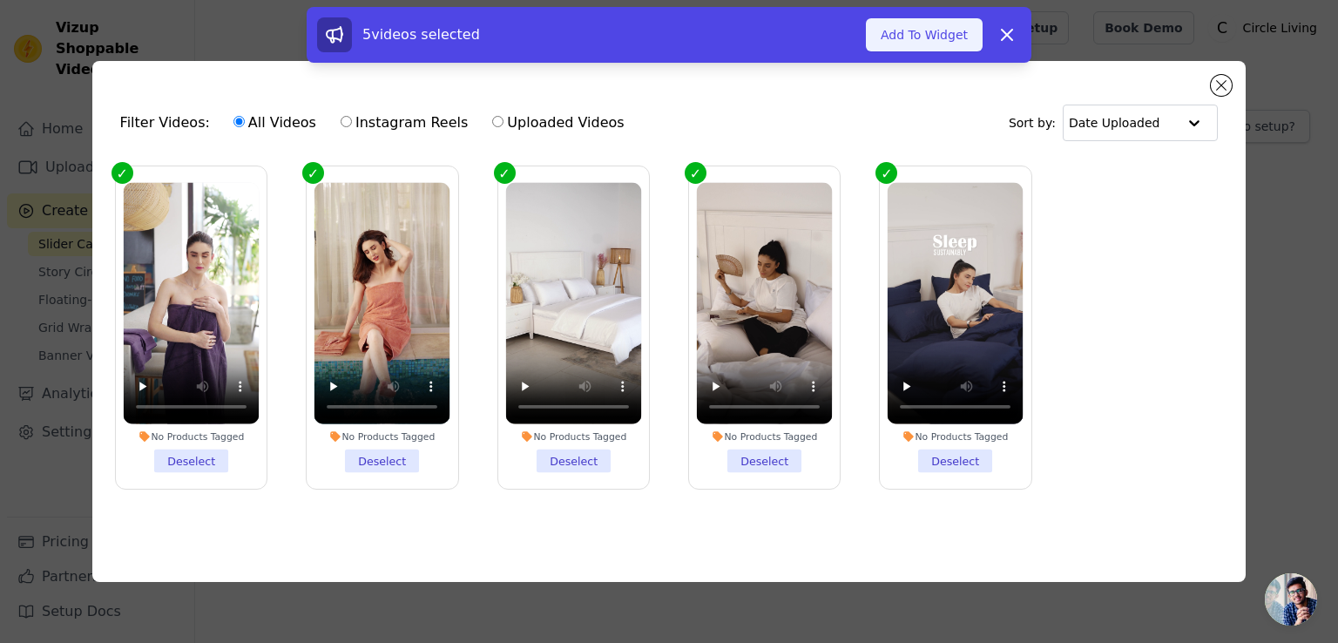
click at [883, 44] on button "Add To Widget" at bounding box center [924, 34] width 117 height 33
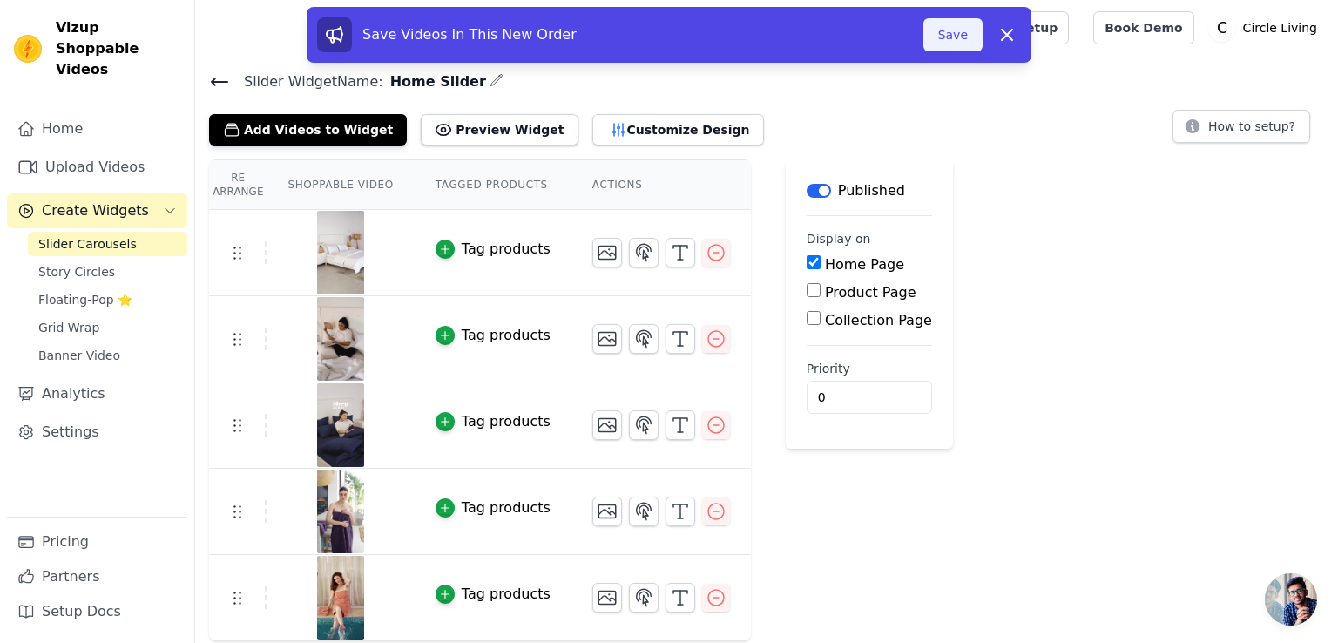
click at [948, 36] on button "Save" at bounding box center [952, 34] width 59 height 33
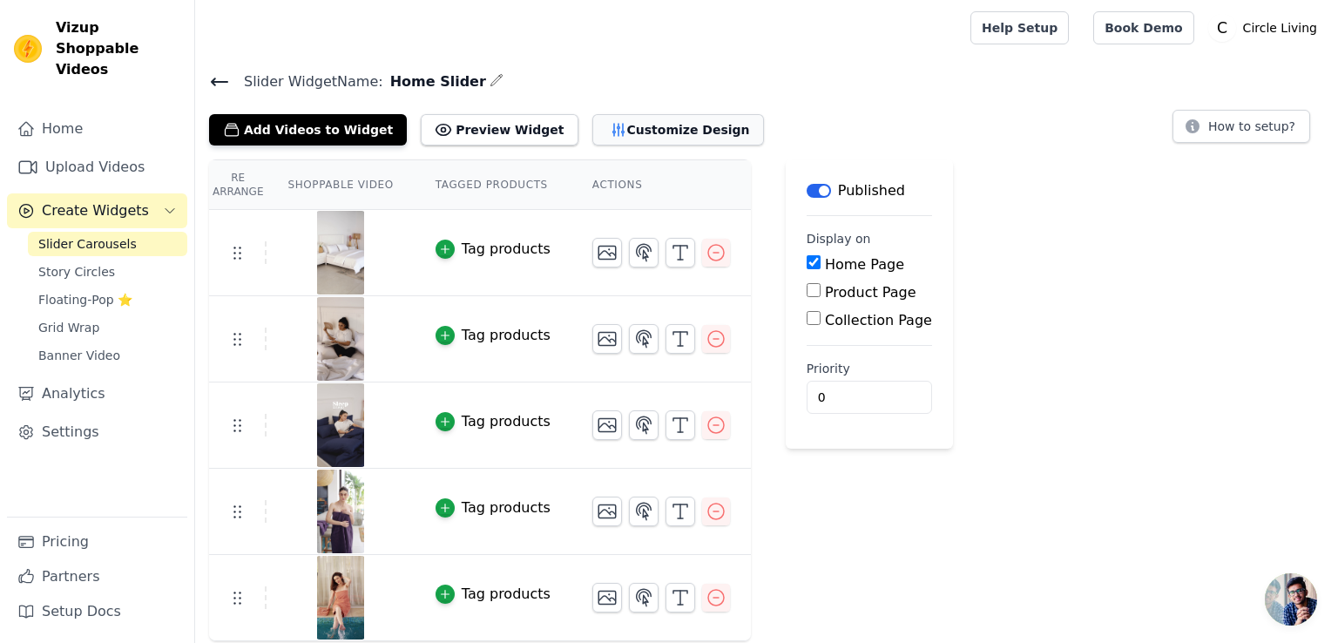
click at [592, 125] on button "Customize Design" at bounding box center [678, 129] width 172 height 31
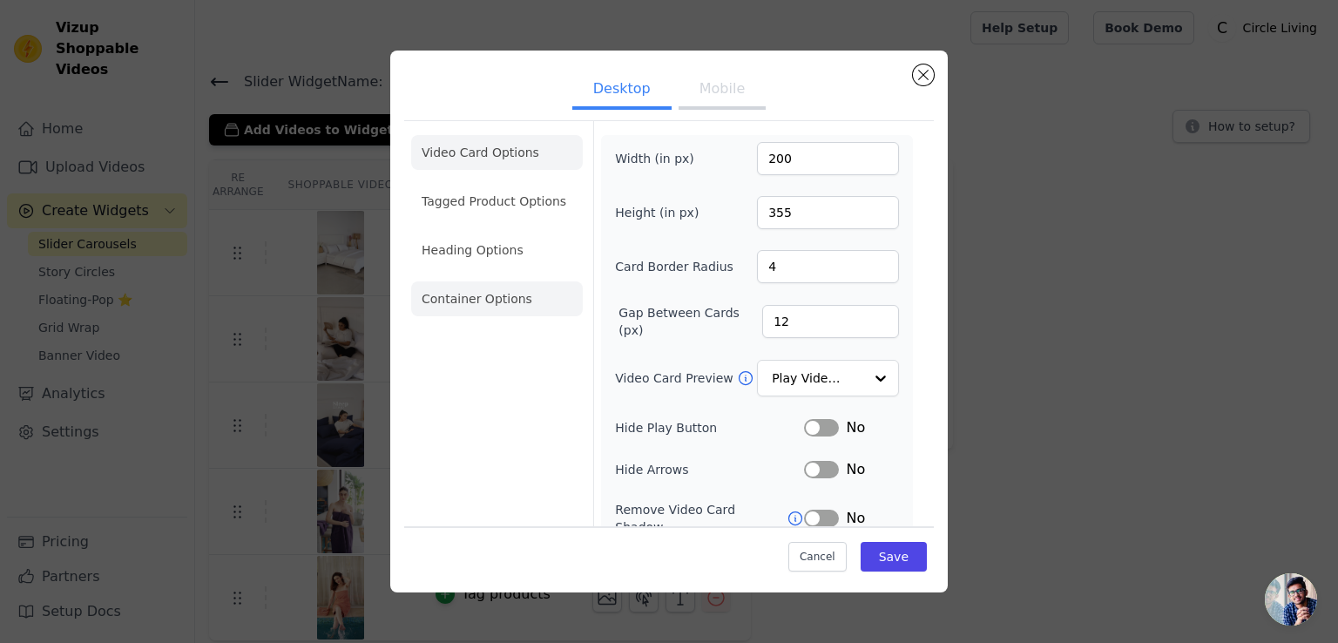
click at [502, 294] on li "Container Options" at bounding box center [497, 298] width 172 height 35
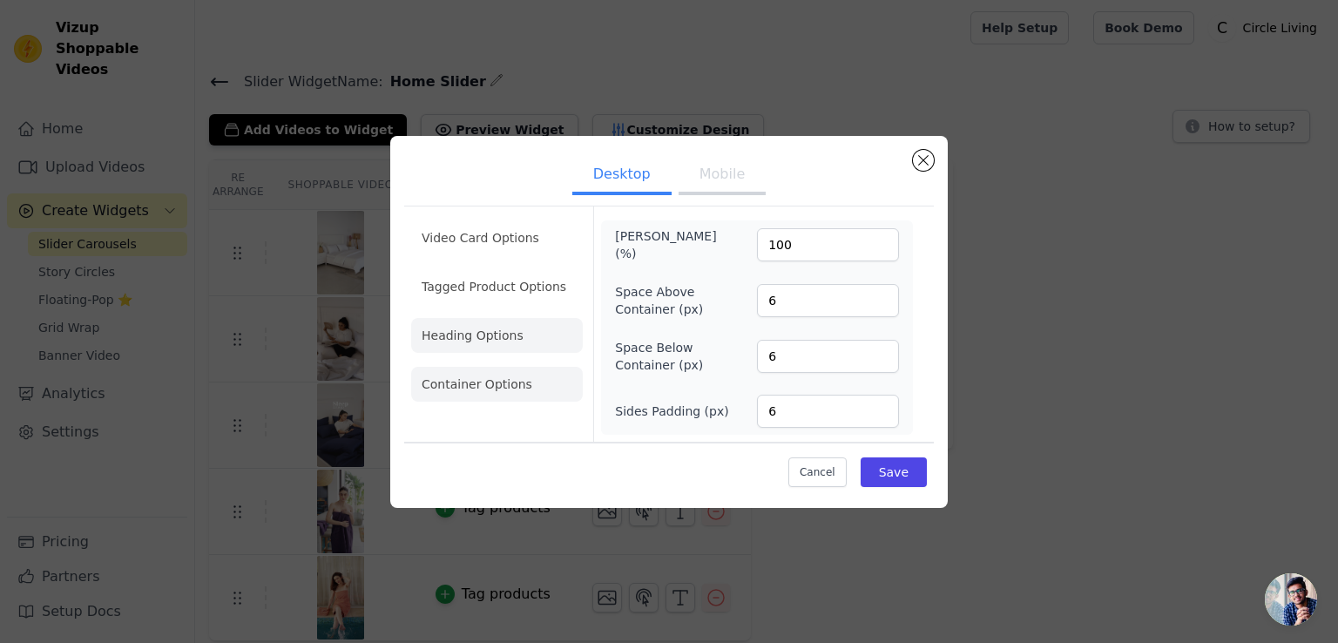
click at [474, 328] on li "Heading Options" at bounding box center [497, 335] width 172 height 35
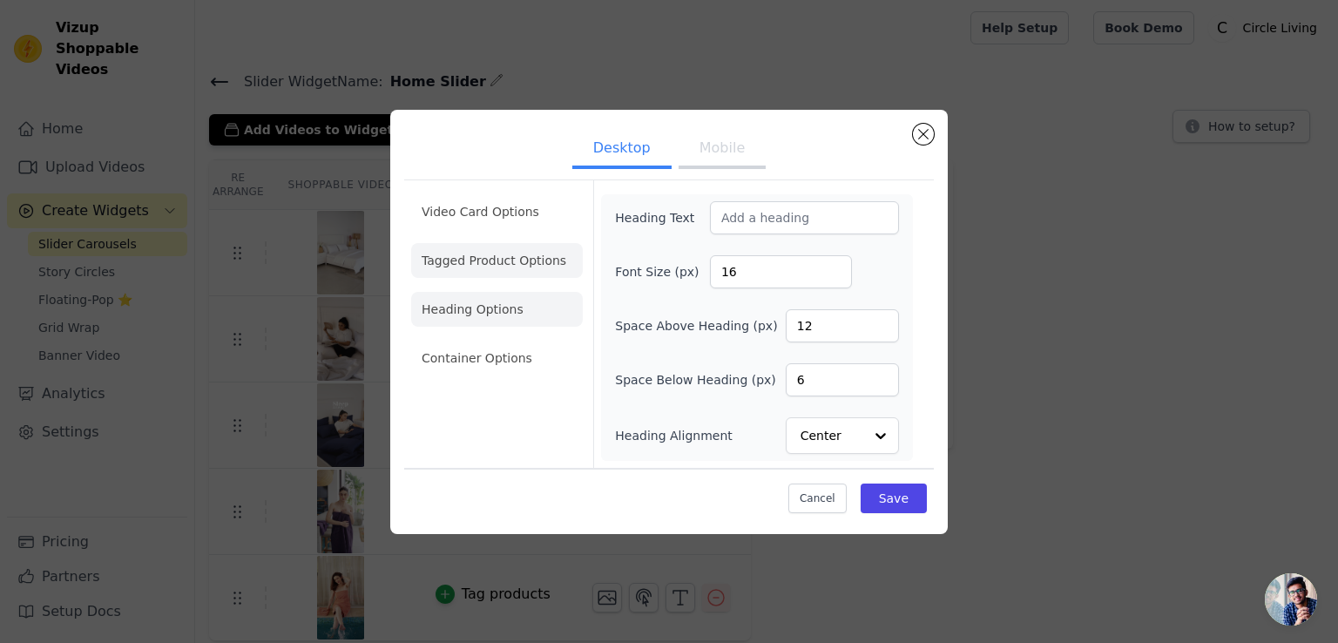
click at [477, 341] on li "Tagged Product Options" at bounding box center [497, 358] width 172 height 35
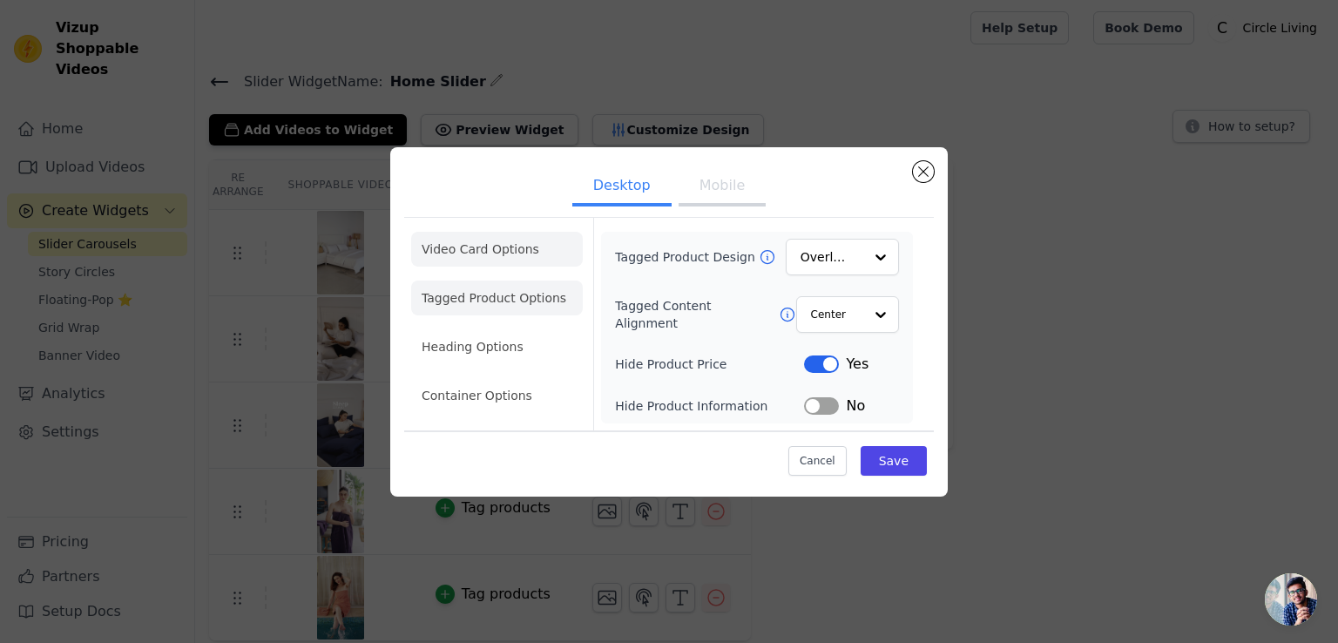
click at [483, 280] on li "Video Card Options" at bounding box center [497, 297] width 172 height 35
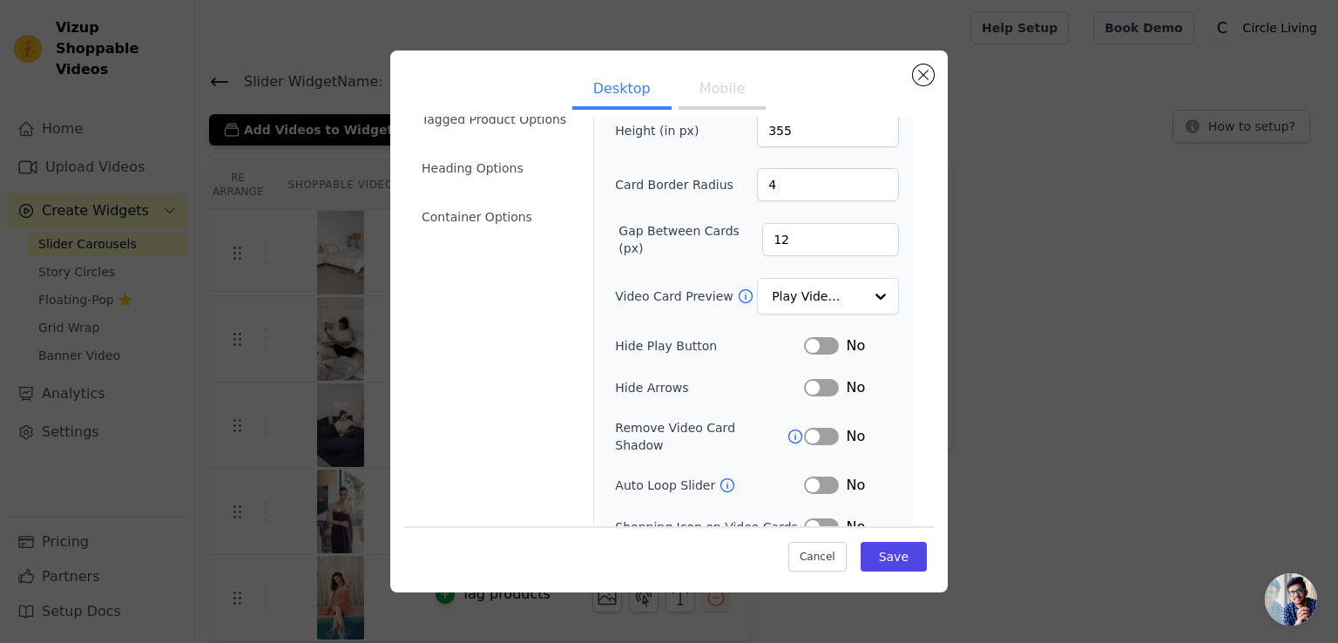
scroll to position [87, 0]
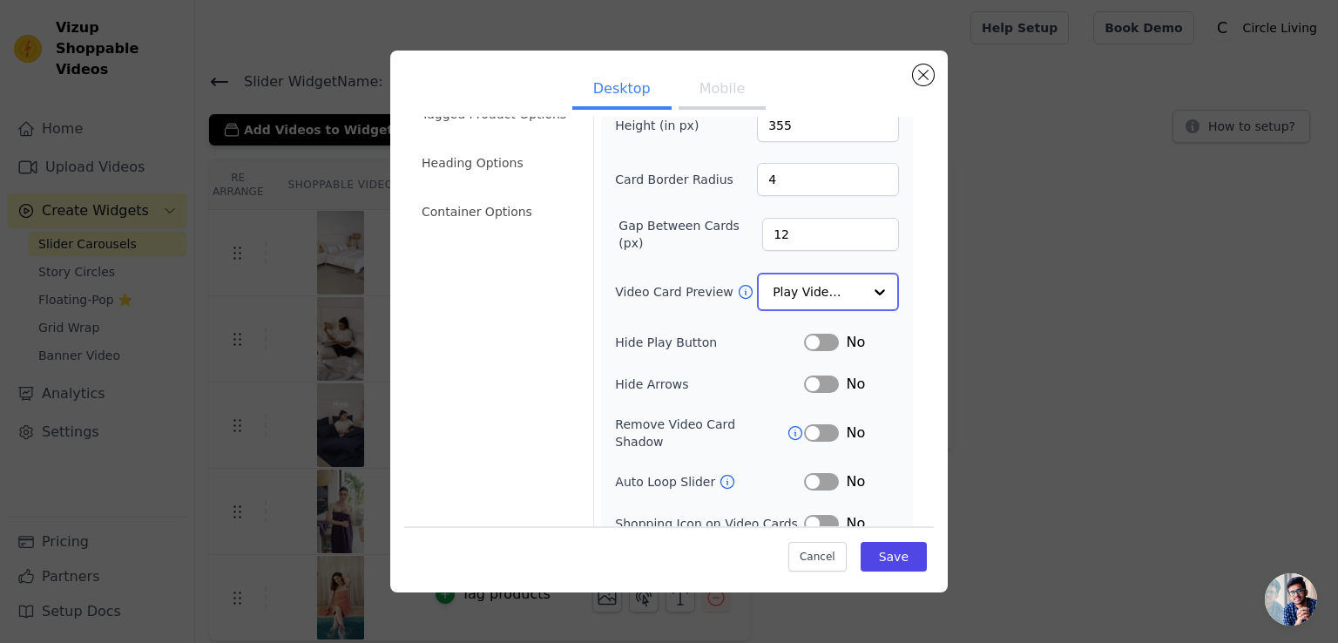
click at [787, 290] on input "Video Card Preview" at bounding box center [818, 291] width 90 height 35
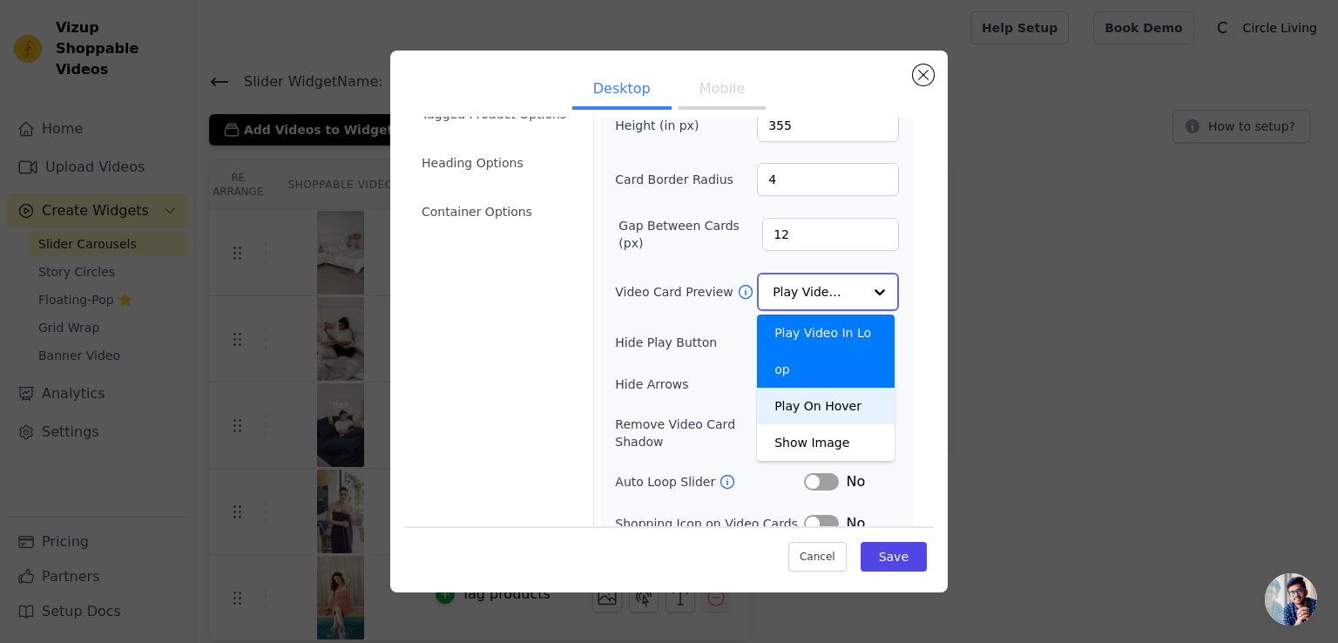
click at [769, 388] on div "Play On Hover" at bounding box center [826, 406] width 138 height 37
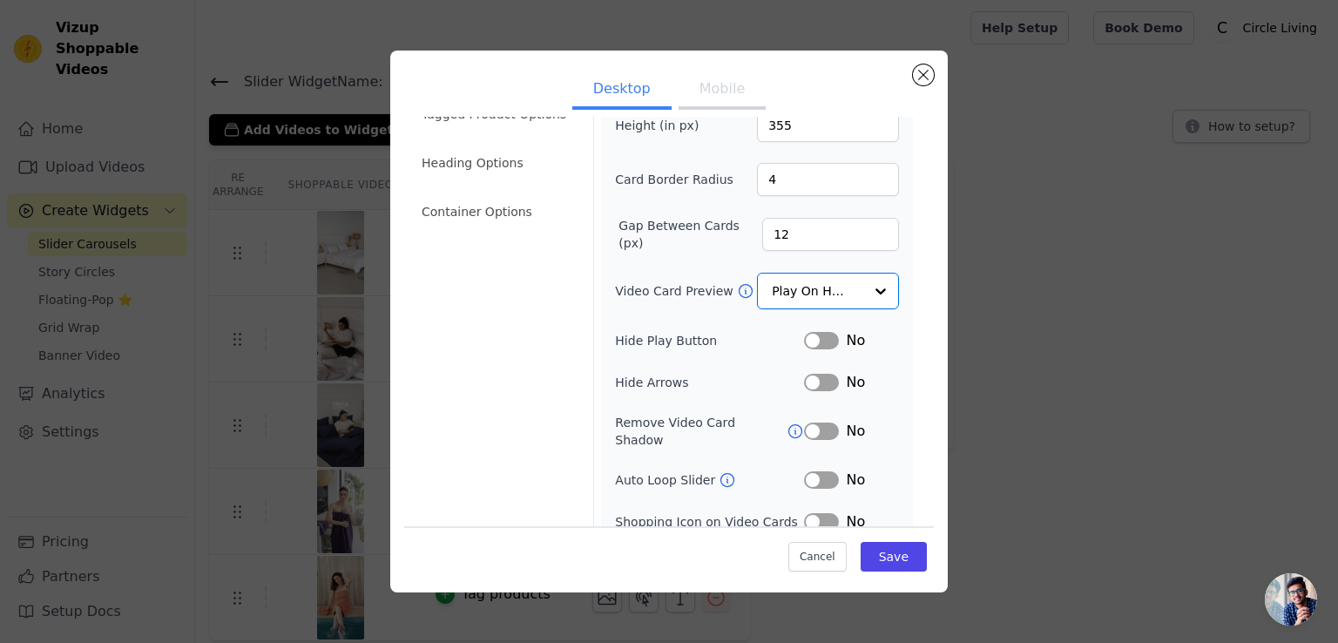
click at [909, 283] on div "Video Card Options Tagged Product Options Heading Options Container Options Wid…" at bounding box center [669, 310] width 530 height 555
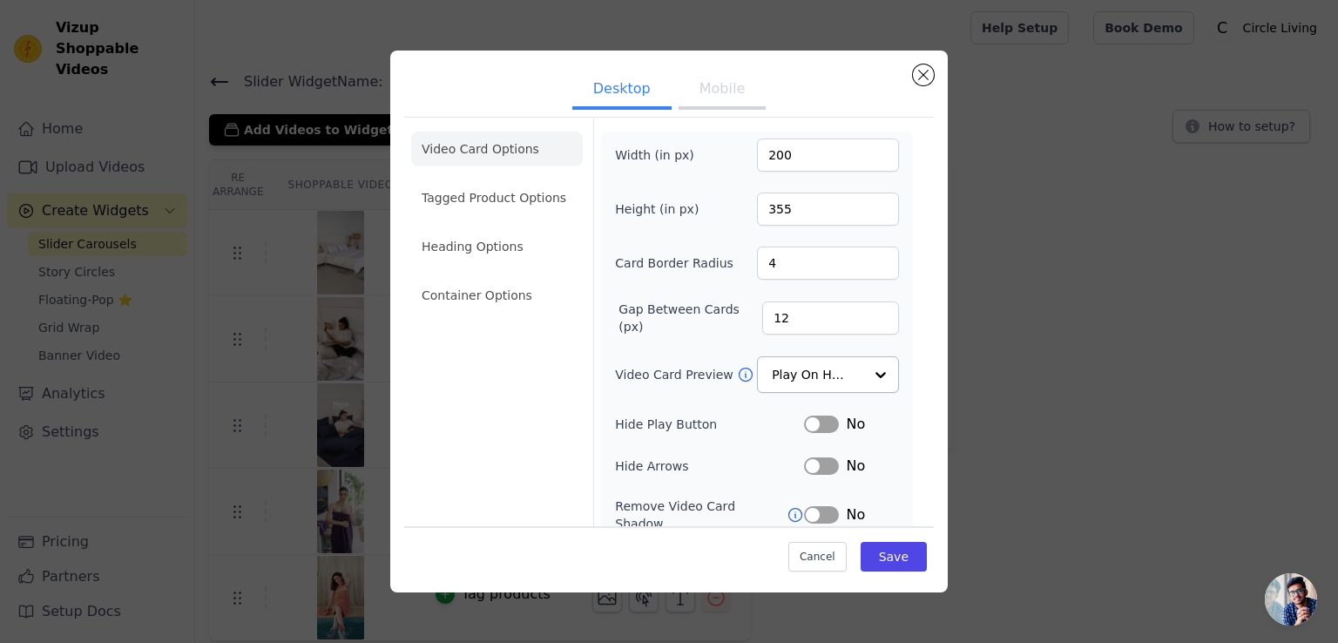
scroll to position [0, 0]
click at [867, 550] on button "Save" at bounding box center [894, 557] width 66 height 30
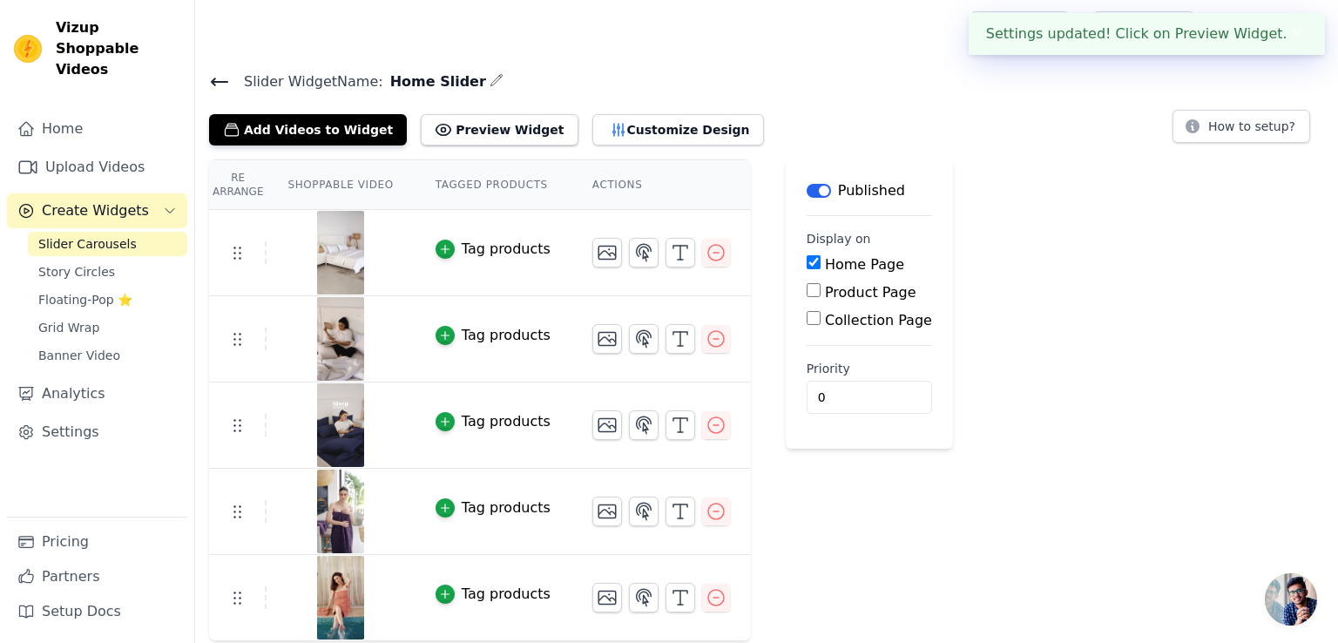
click at [1293, 30] on button "✖" at bounding box center [1297, 34] width 20 height 21
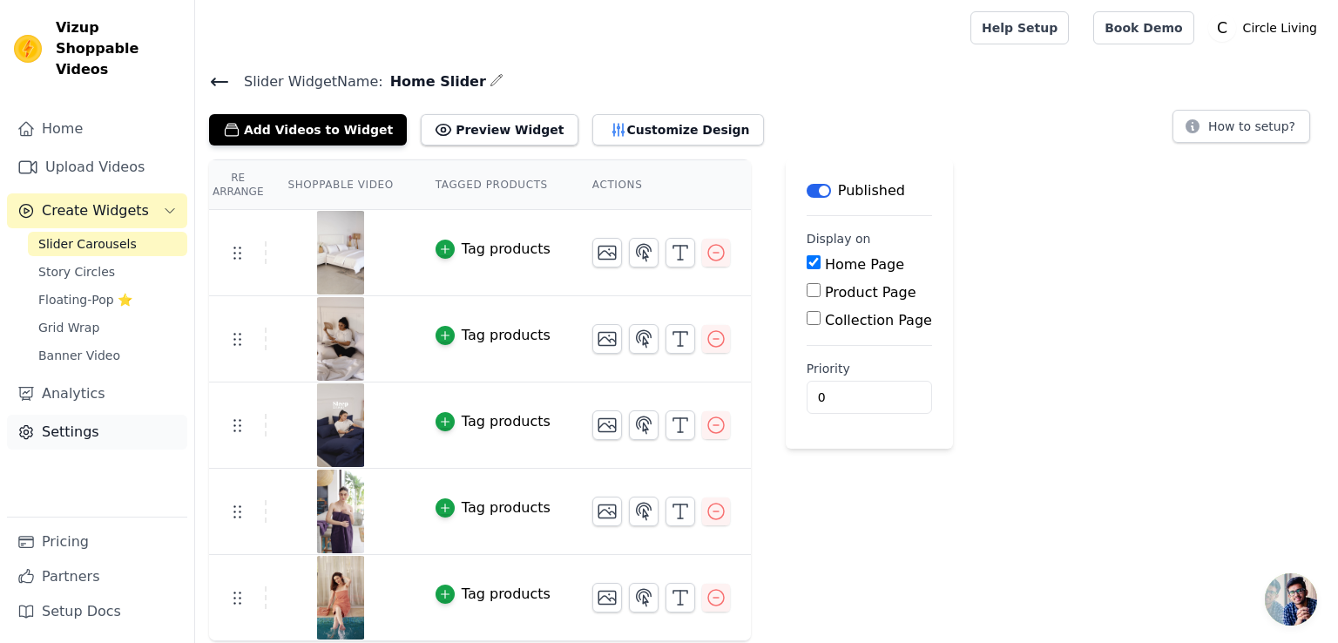
click at [84, 426] on link "Settings" at bounding box center [97, 432] width 180 height 35
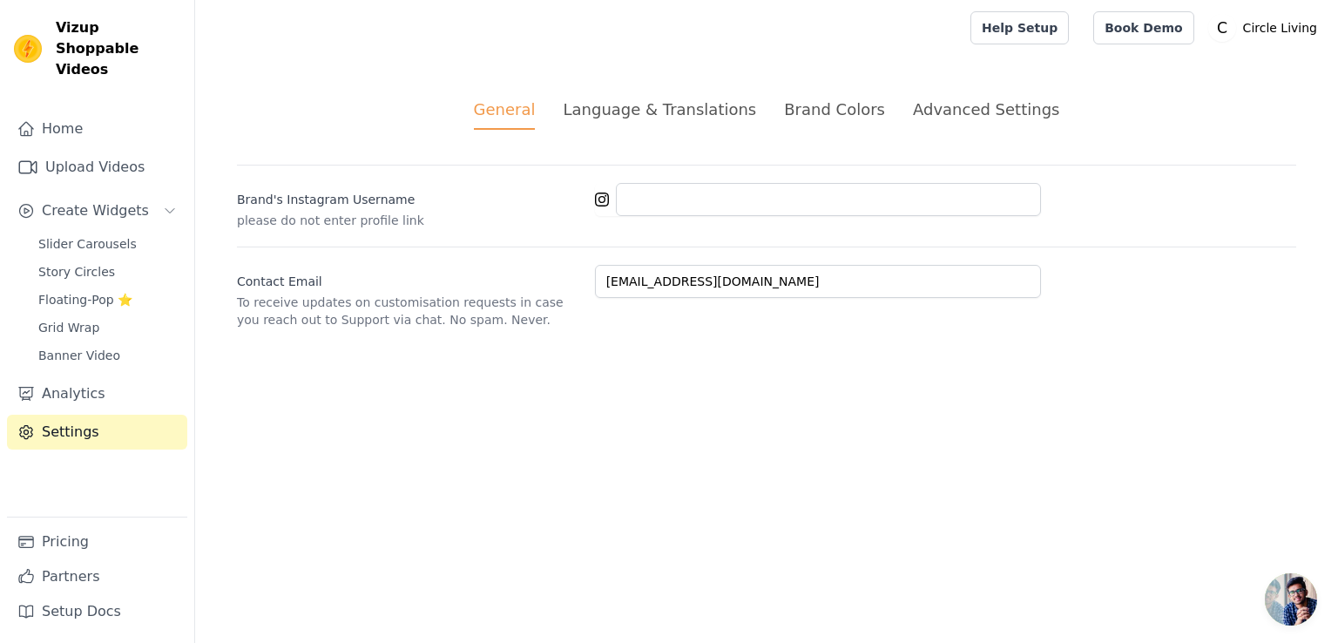
click at [813, 111] on div "Brand Colors" at bounding box center [834, 110] width 101 height 24
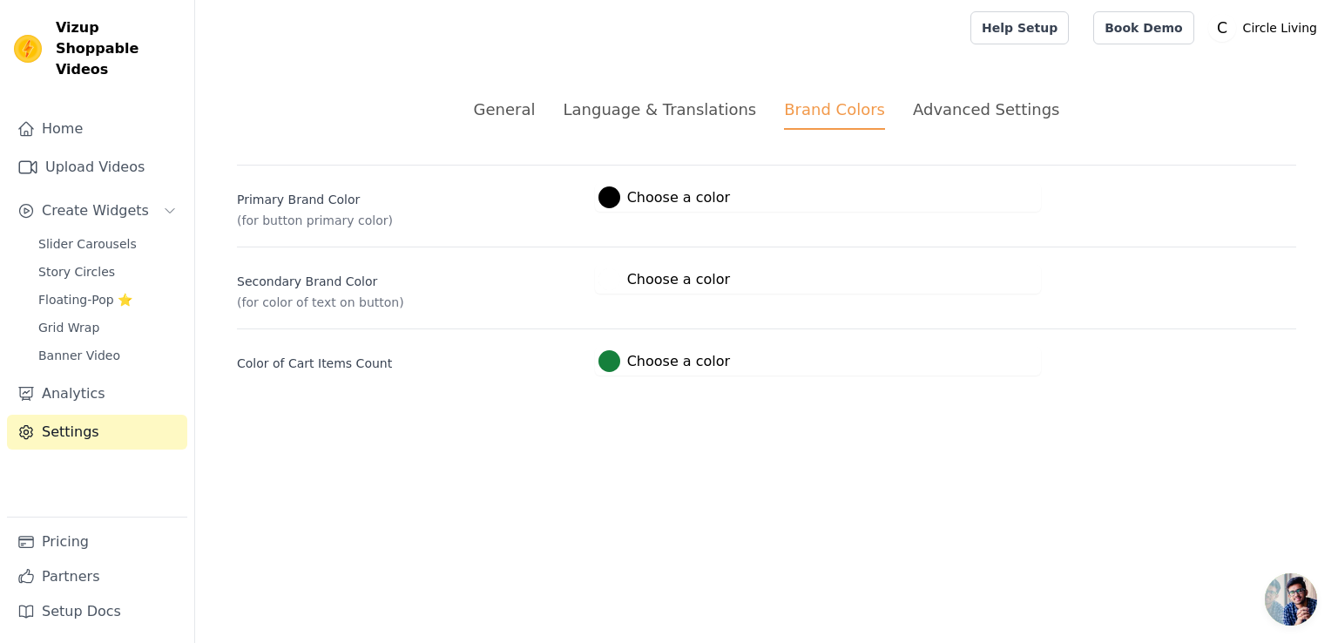
click at [951, 105] on div "Advanced Settings" at bounding box center [986, 110] width 146 height 24
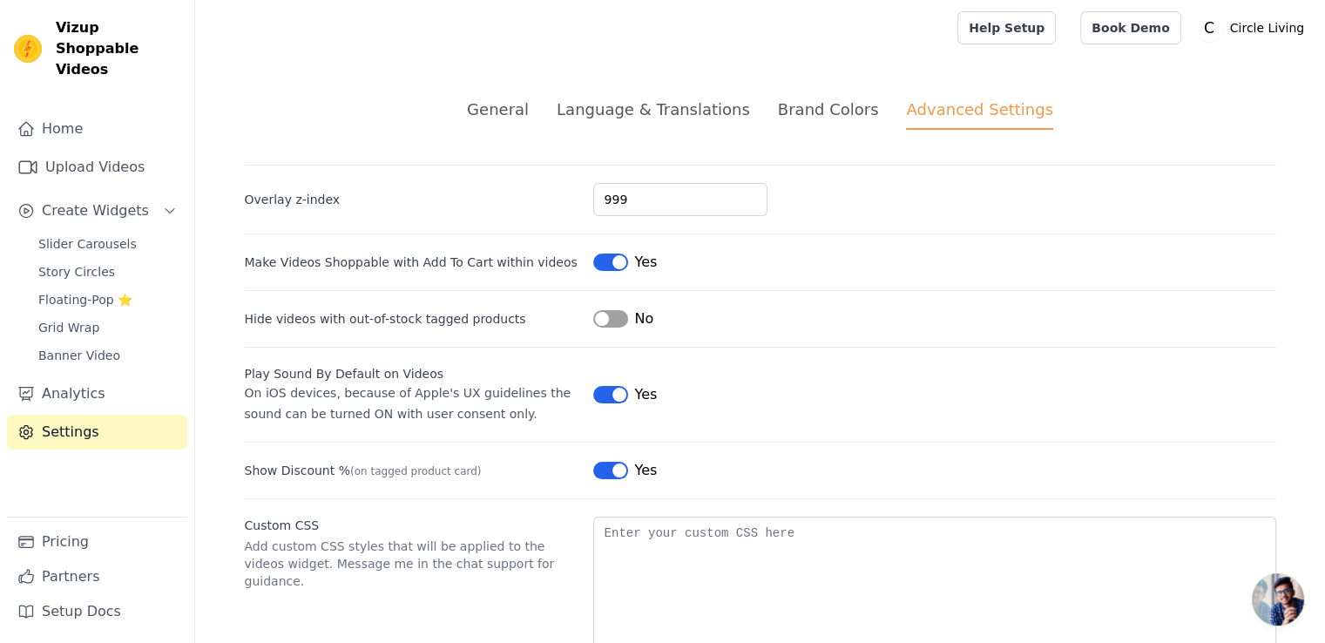
click at [610, 466] on button "Label" at bounding box center [610, 470] width 35 height 17
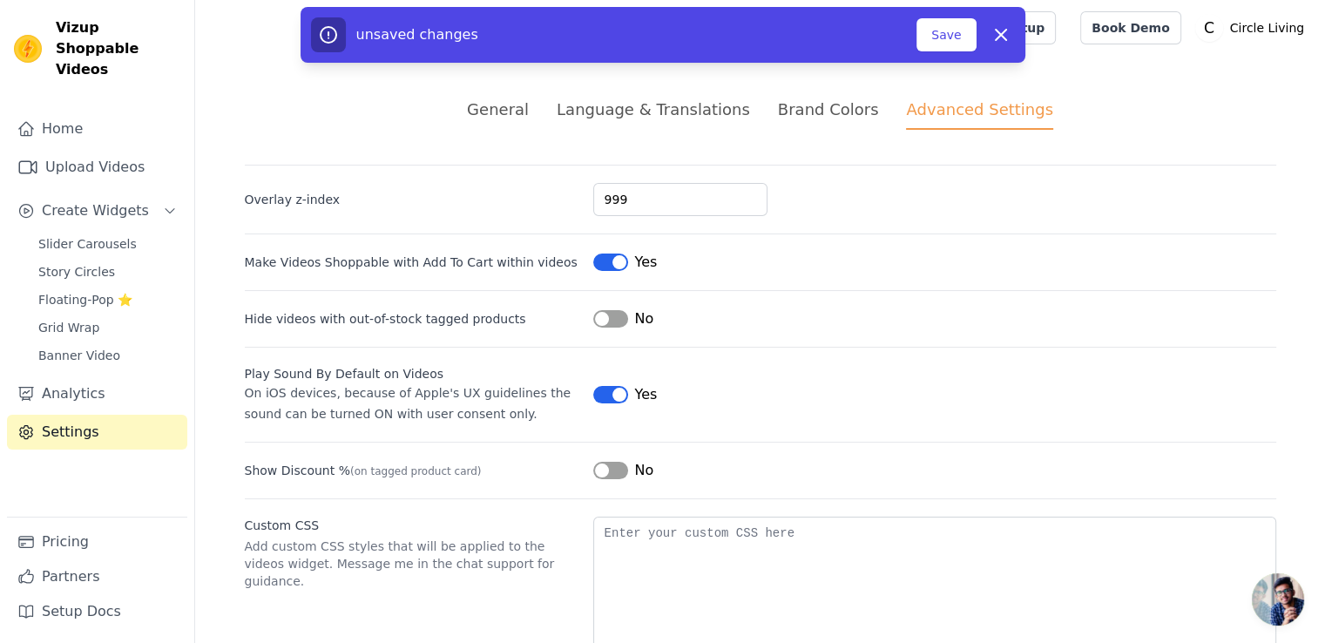
click at [611, 387] on button "Label" at bounding box center [610, 394] width 35 height 17
click at [934, 46] on button "Save" at bounding box center [945, 34] width 59 height 33
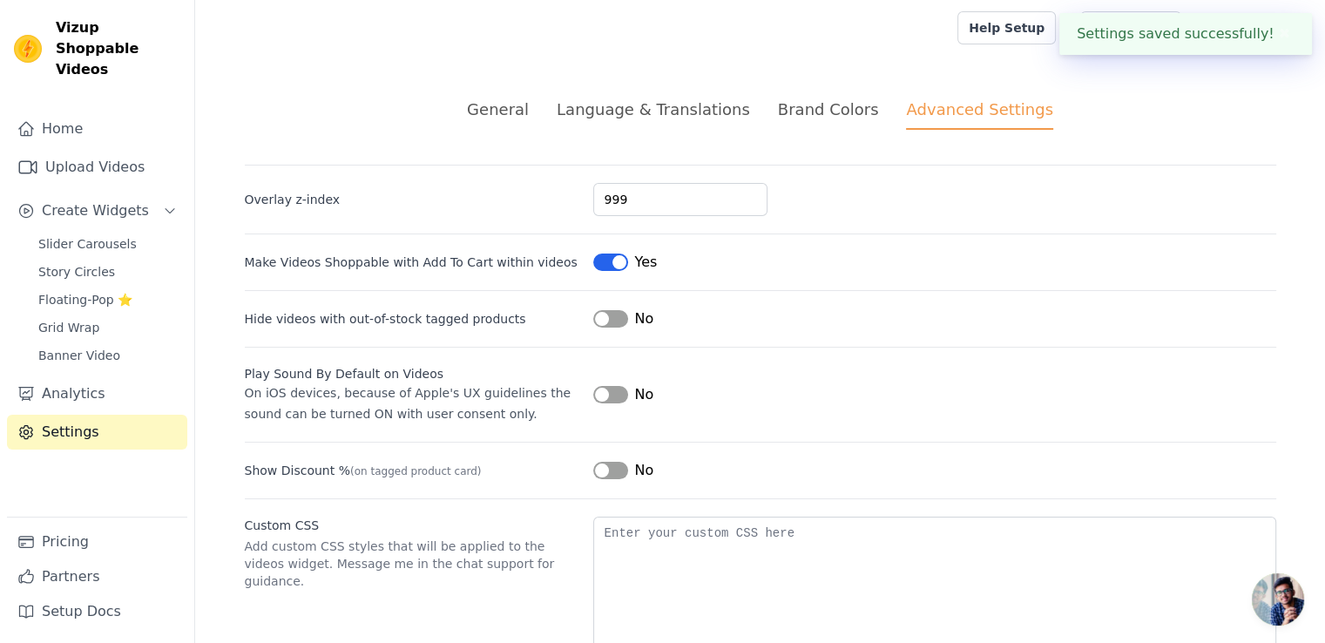
click at [804, 51] on div at bounding box center [572, 28] width 727 height 56
click at [1282, 33] on button "✖" at bounding box center [1284, 34] width 20 height 21
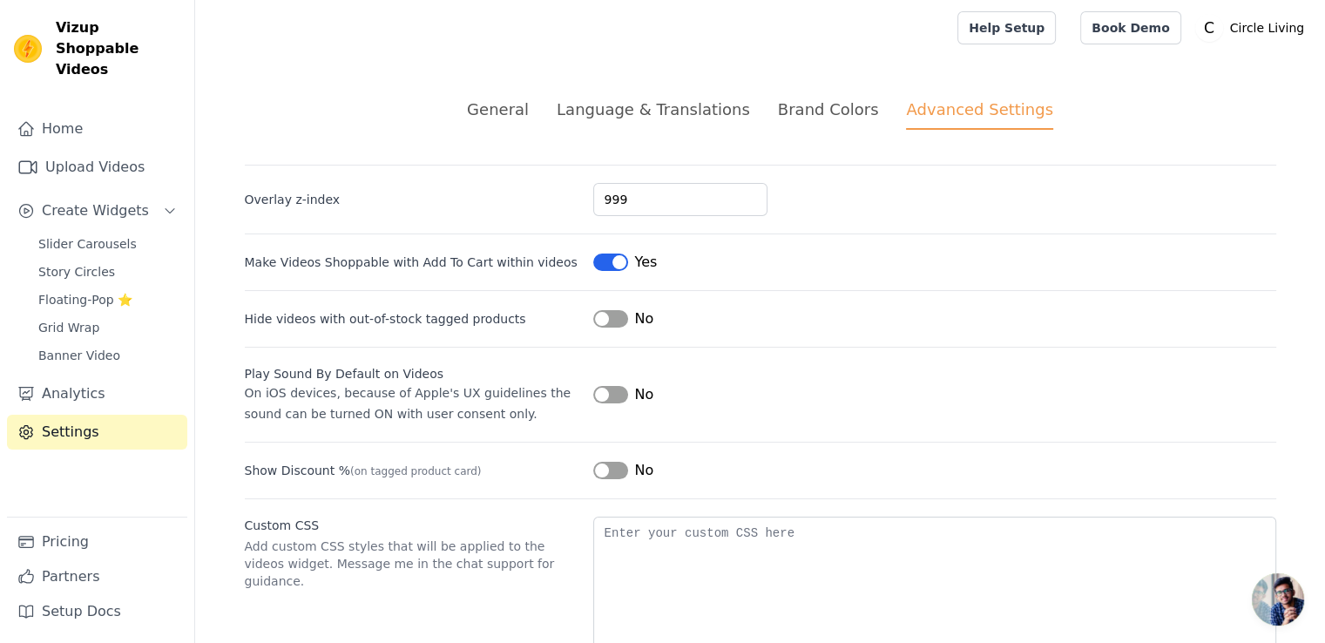
click at [498, 106] on div "General" at bounding box center [498, 110] width 62 height 24
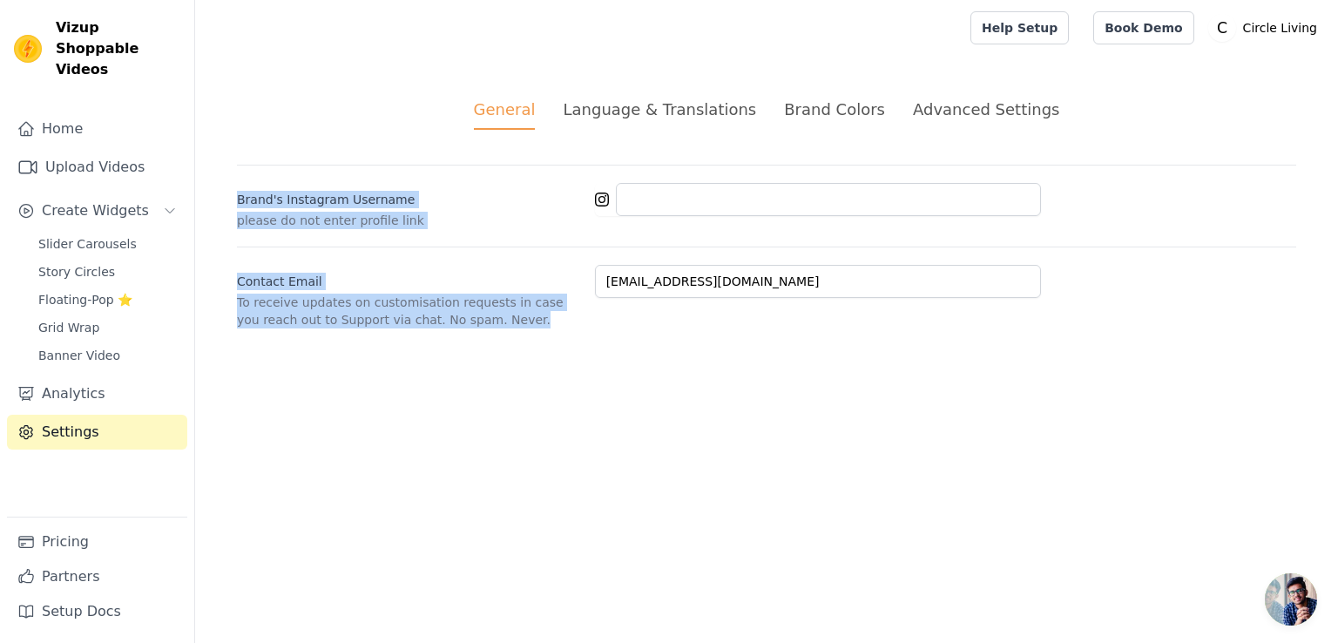
drag, startPoint x: 498, startPoint y: 380, endPoint x: 233, endPoint y: 182, distance: 330.5
click at [233, 182] on html "Vizup Shoppable Videos Home Upload Videos Create Widgets Slider Carousels Story…" at bounding box center [669, 185] width 1338 height 370
click at [233, 182] on div "General Language & Translations Brand Colors Advanced Settings unsaved changes …" at bounding box center [766, 213] width 1143 height 314
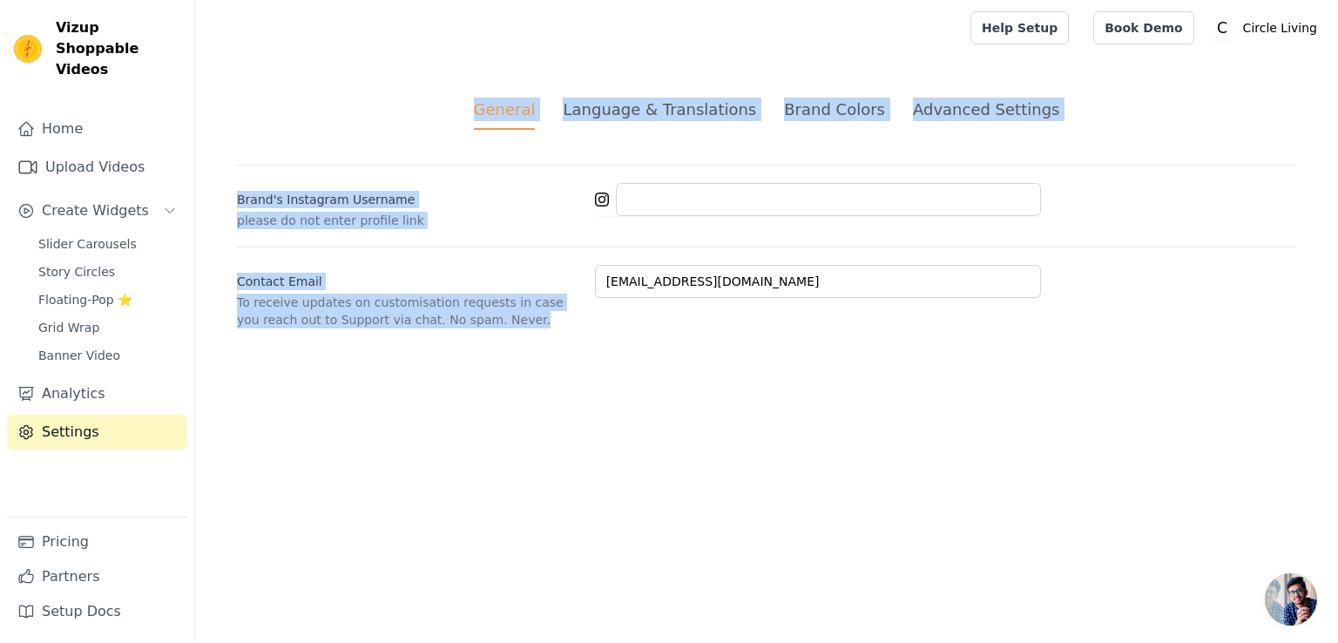
drag, startPoint x: 483, startPoint y: 108, endPoint x: 1093, endPoint y: 335, distance: 650.7
click at [1093, 335] on div "General Language & Translations Brand Colors Advanced Settings unsaved changes …" at bounding box center [766, 213] width 1143 height 314
click at [379, 370] on html "Vizup Shoppable Videos Home Upload Videos Create Widgets Slider Carousels Story…" at bounding box center [669, 185] width 1338 height 370
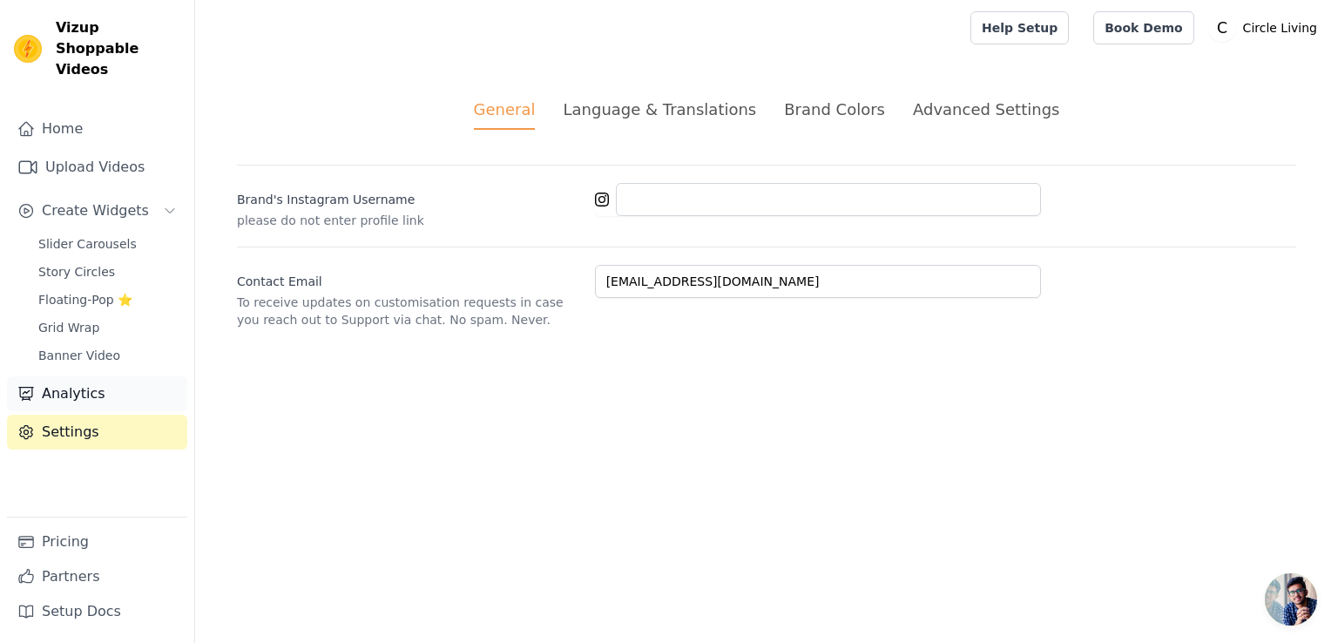
click at [73, 378] on link "Analytics" at bounding box center [97, 393] width 180 height 35
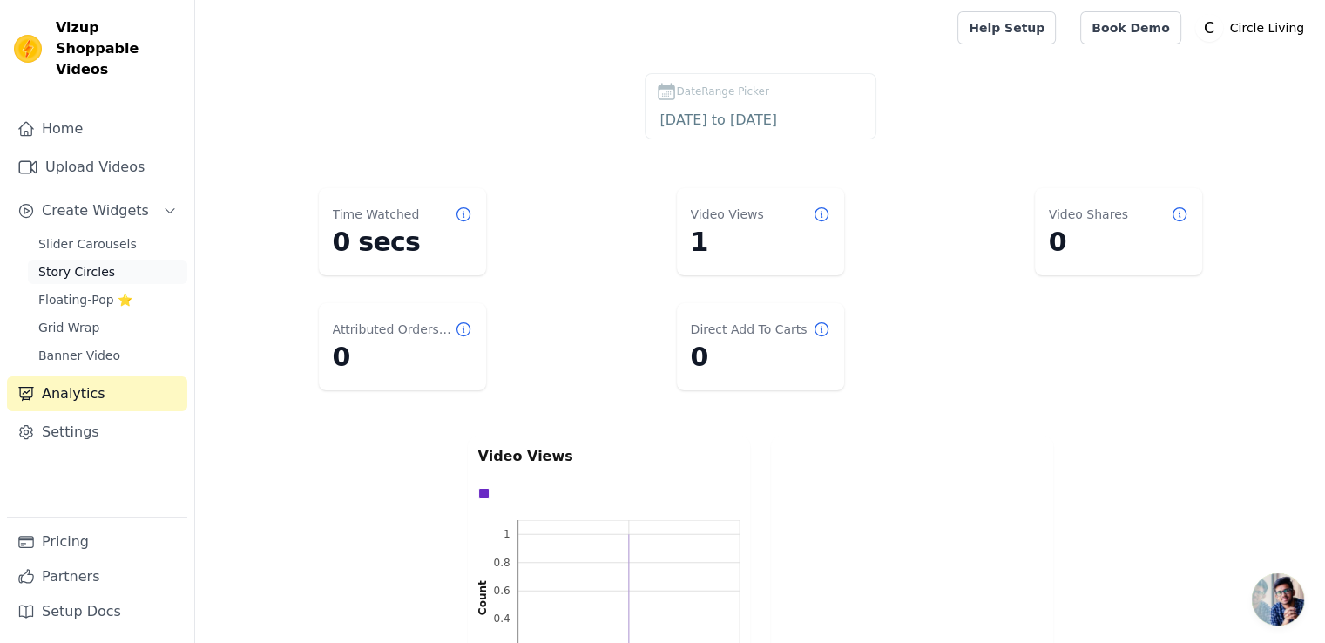
click at [104, 263] on span "Story Circles" at bounding box center [76, 271] width 77 height 17
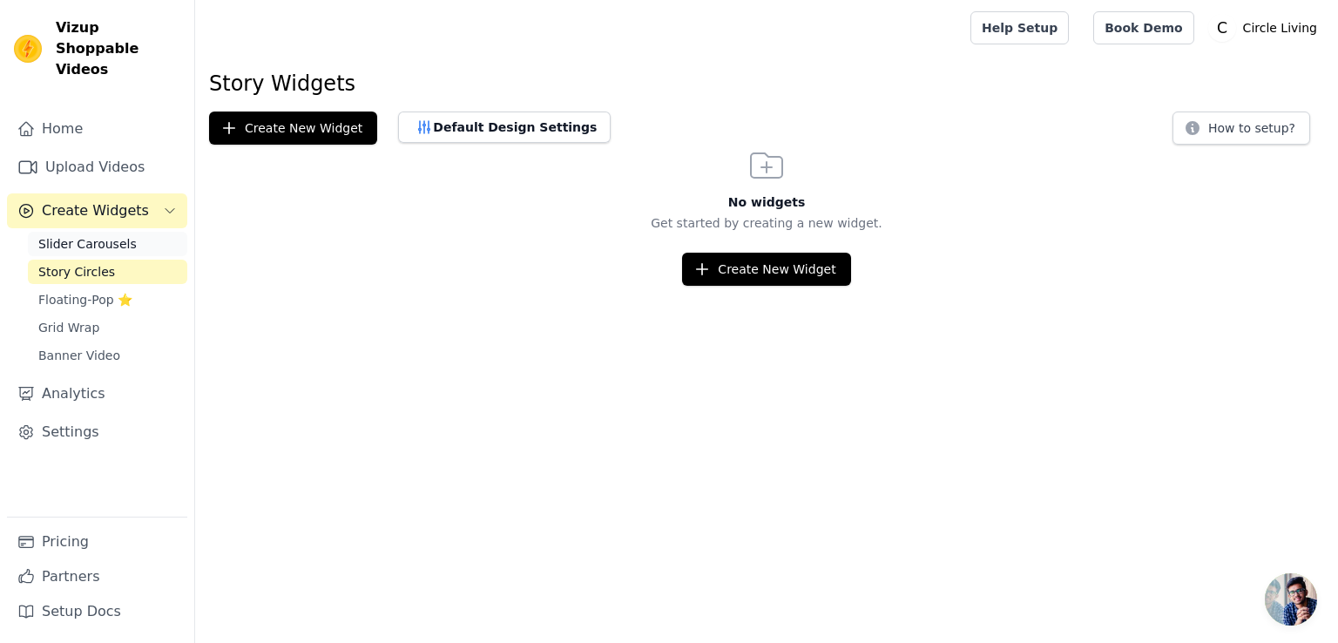
click at [75, 235] on span "Slider Carousels" at bounding box center [87, 243] width 98 height 17
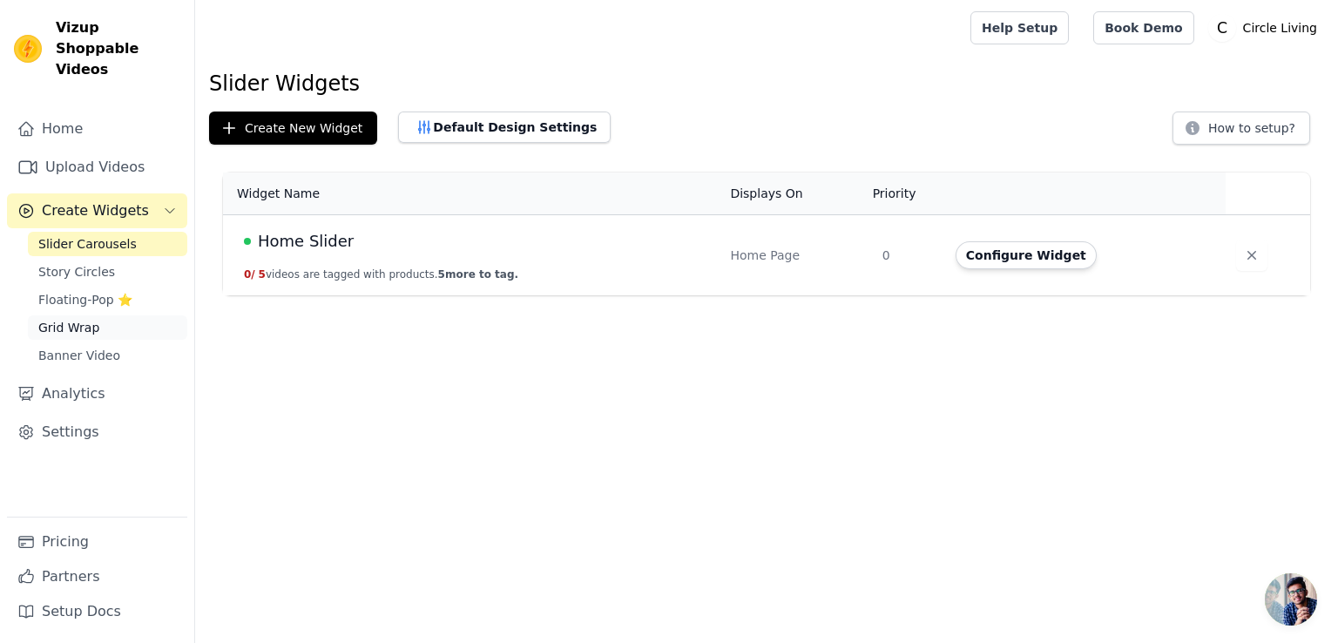
click at [96, 315] on link "Grid Wrap" at bounding box center [107, 327] width 159 height 24
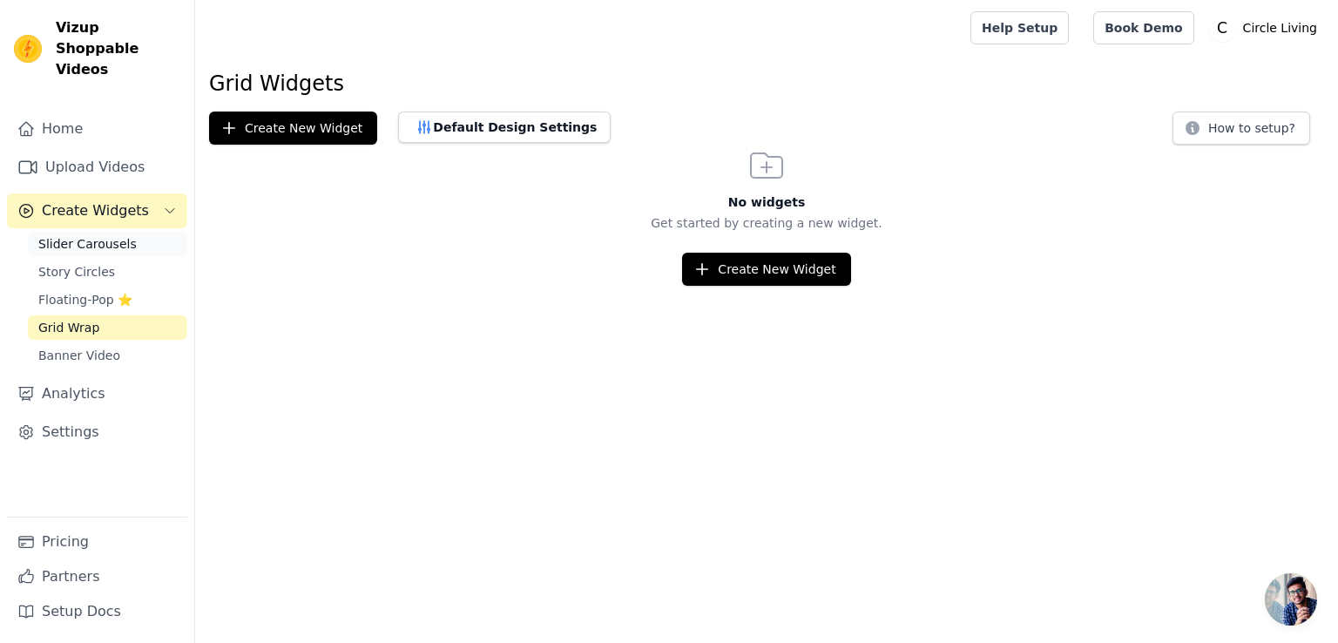
click at [59, 235] on span "Slider Carousels" at bounding box center [87, 243] width 98 height 17
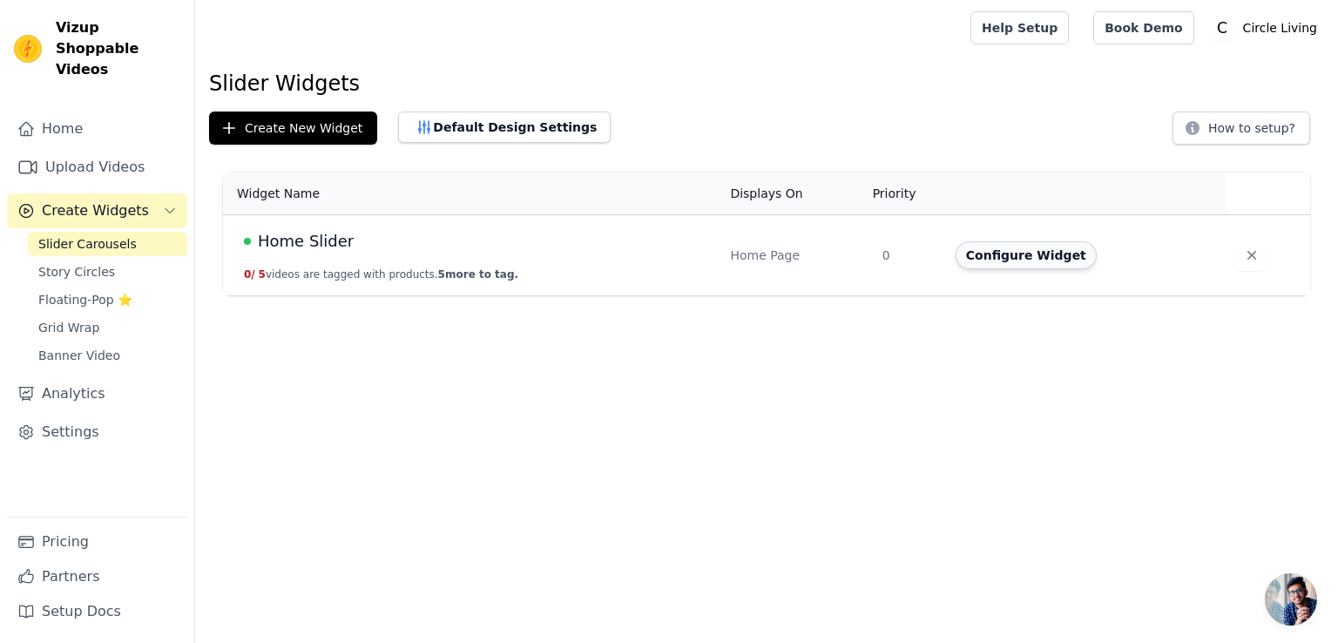
click at [1013, 249] on button "Configure Widget" at bounding box center [1025, 255] width 141 height 28
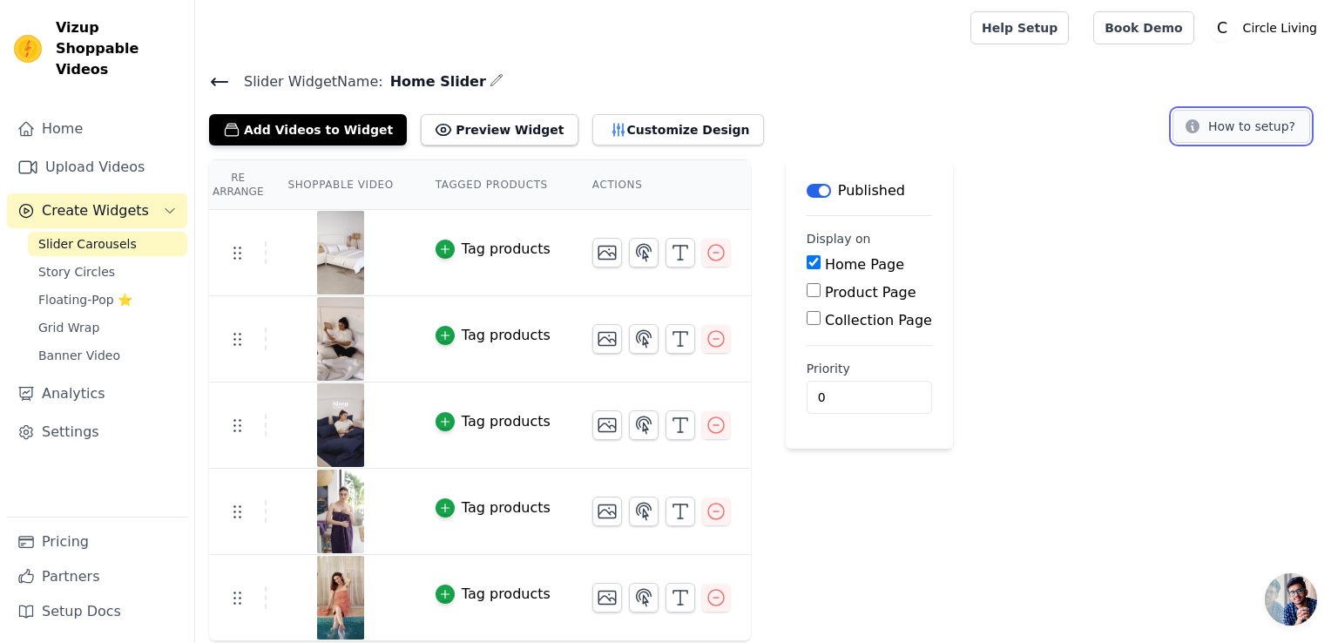
click at [1241, 124] on button "How to setup?" at bounding box center [1241, 126] width 138 height 33
click at [1112, 143] on div "Add Videos to Widget Preview Widget Customize Design How to setup?" at bounding box center [766, 126] width 1115 height 38
